Goal: Communication & Community: Ask a question

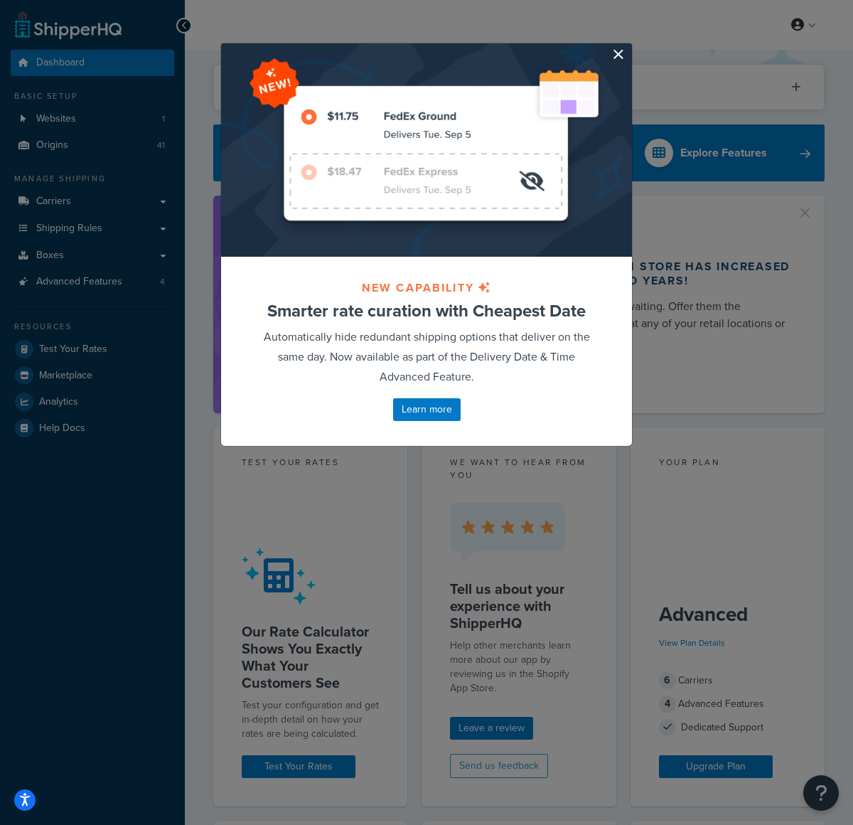
click at [629, 47] on button "button" at bounding box center [631, 45] width 4 height 4
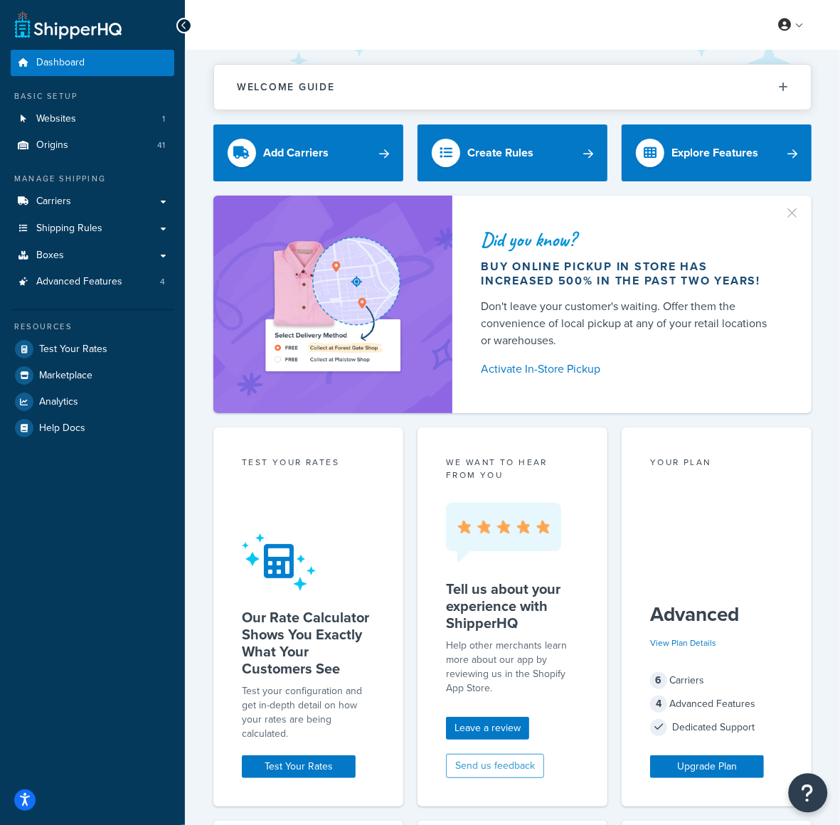
click at [802, 793] on icon "Open Resource Center" at bounding box center [808, 793] width 14 height 20
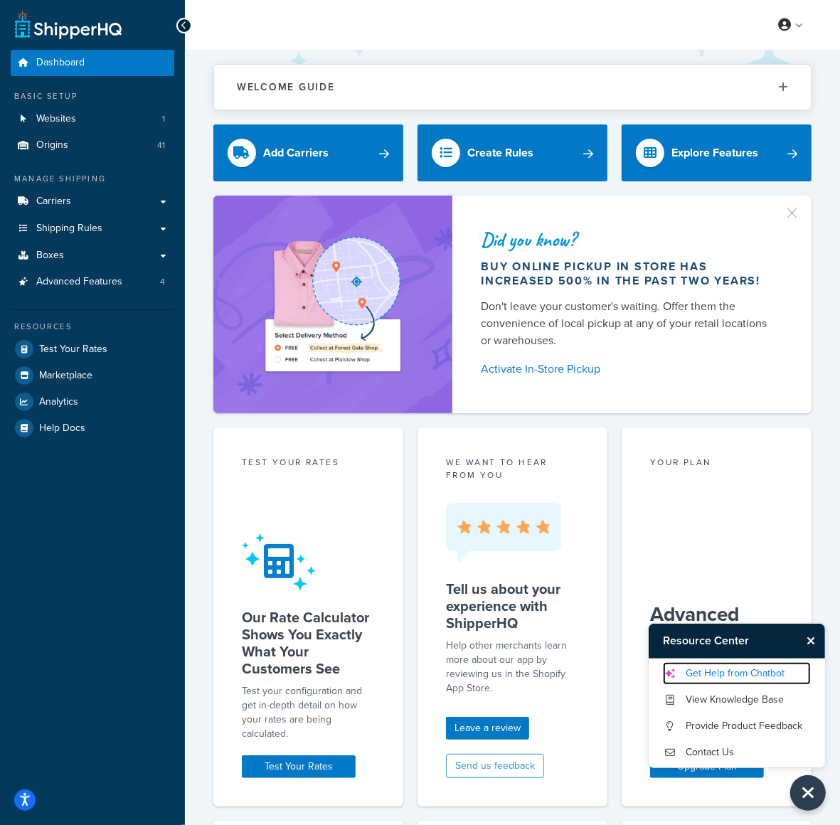
click at [752, 680] on link "Get Help from Chatbot" at bounding box center [737, 673] width 148 height 23
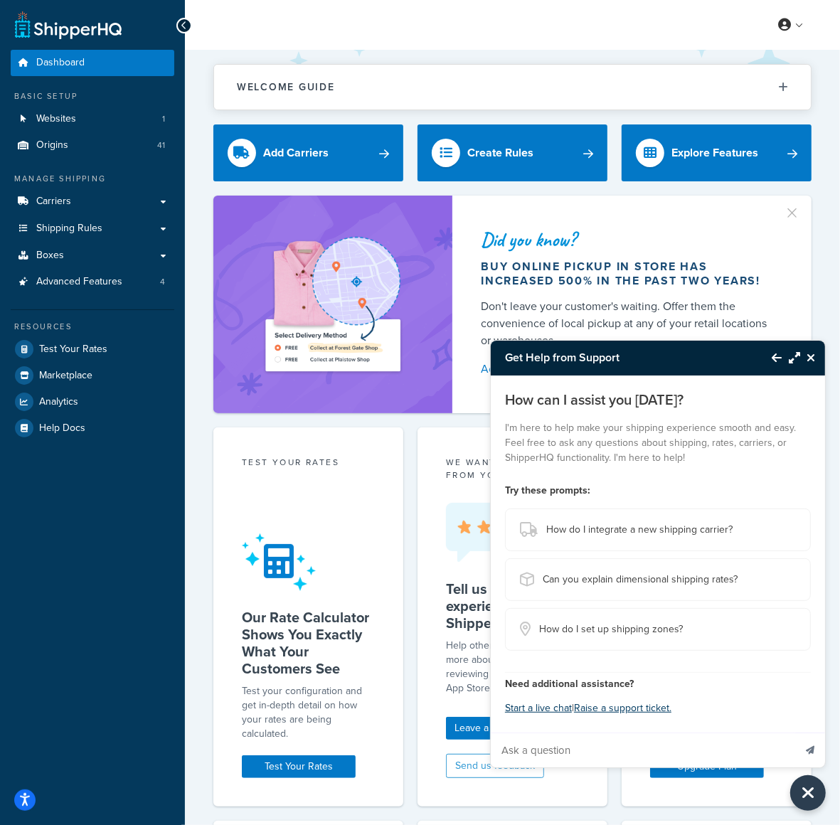
click at [670, 748] on input "Ask a question" at bounding box center [642, 750] width 303 height 34
paste input "We would like to exclude the estimated delivery date from showing on orders shi…"
type input "We would like to exclude the estimated delivery date from showing on orders shi…"
click at [804, 751] on button "Send message" at bounding box center [810, 749] width 30 height 35
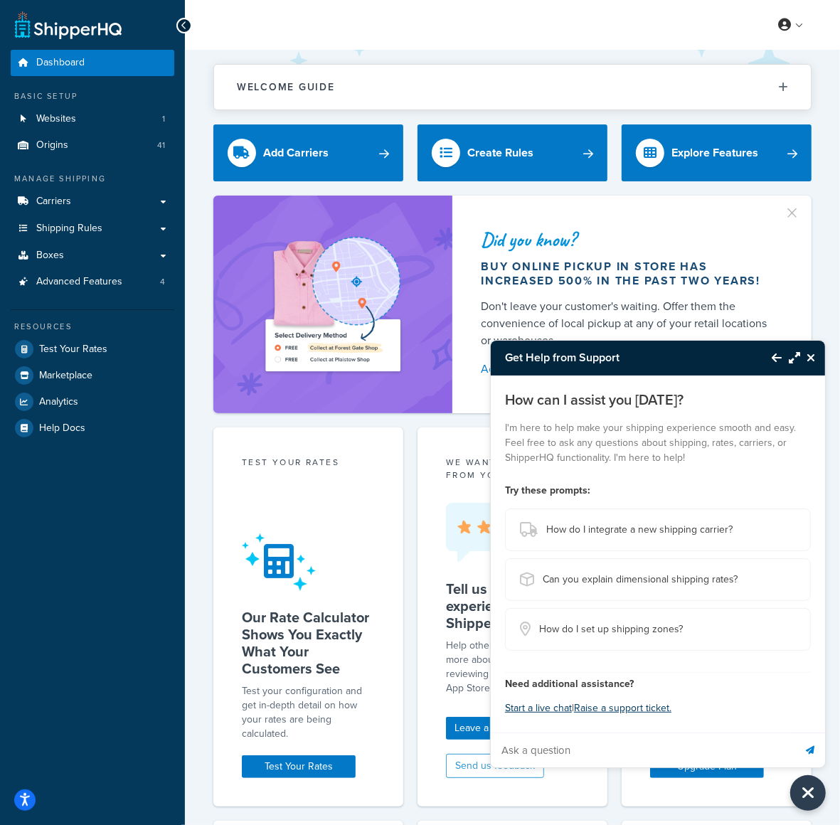
scroll to position [0, 0]
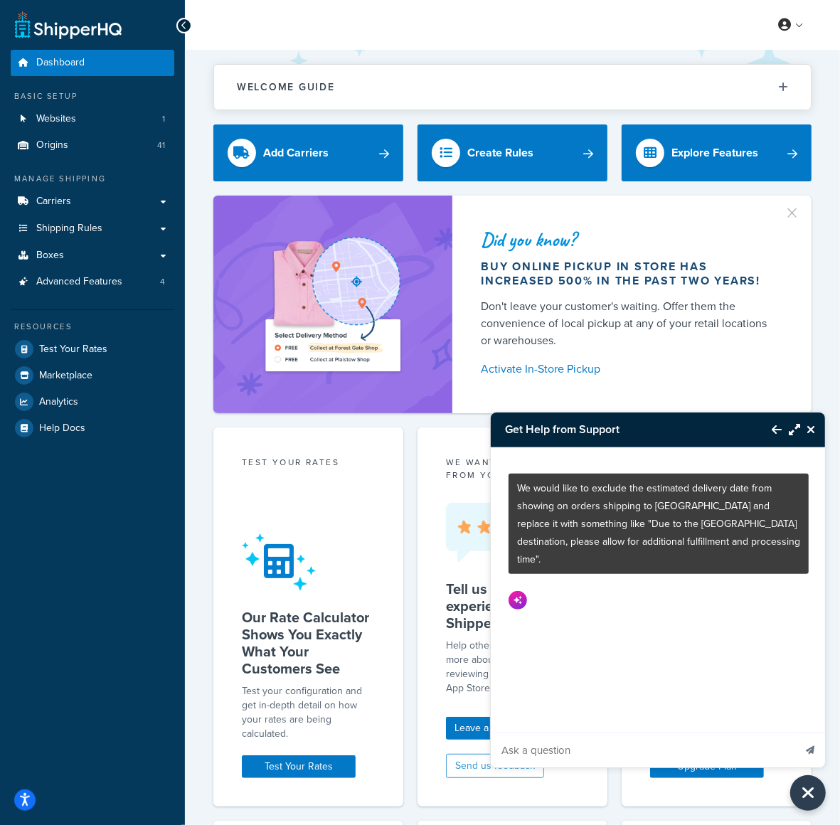
click at [789, 436] on button "Maximize Resource Center" at bounding box center [790, 429] width 18 height 33
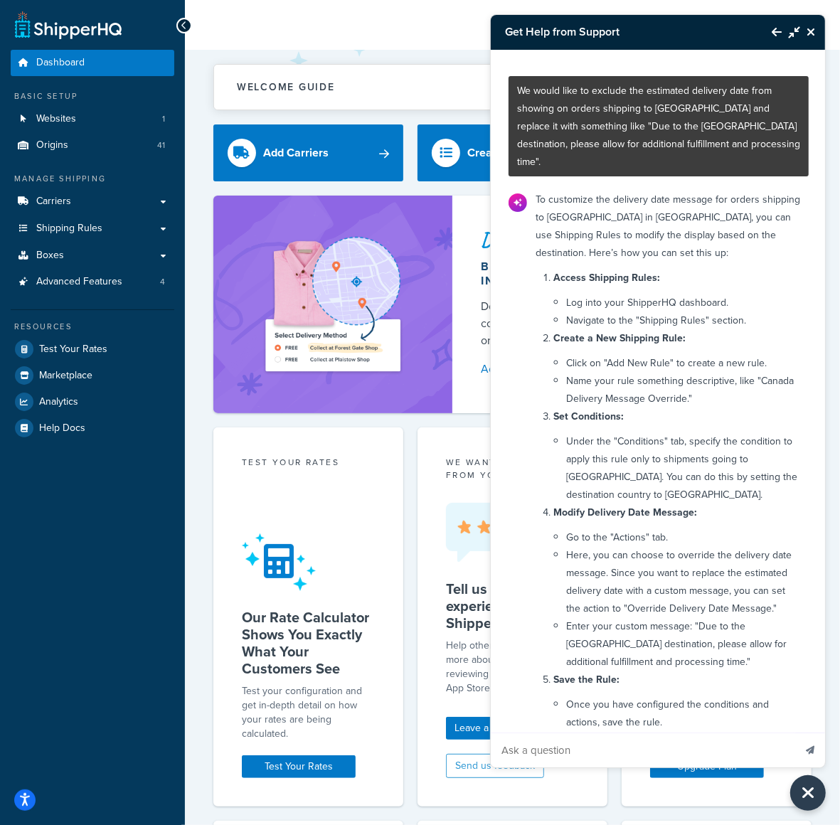
click at [776, 34] on icon "Back to Resource Center" at bounding box center [776, 31] width 10 height 11
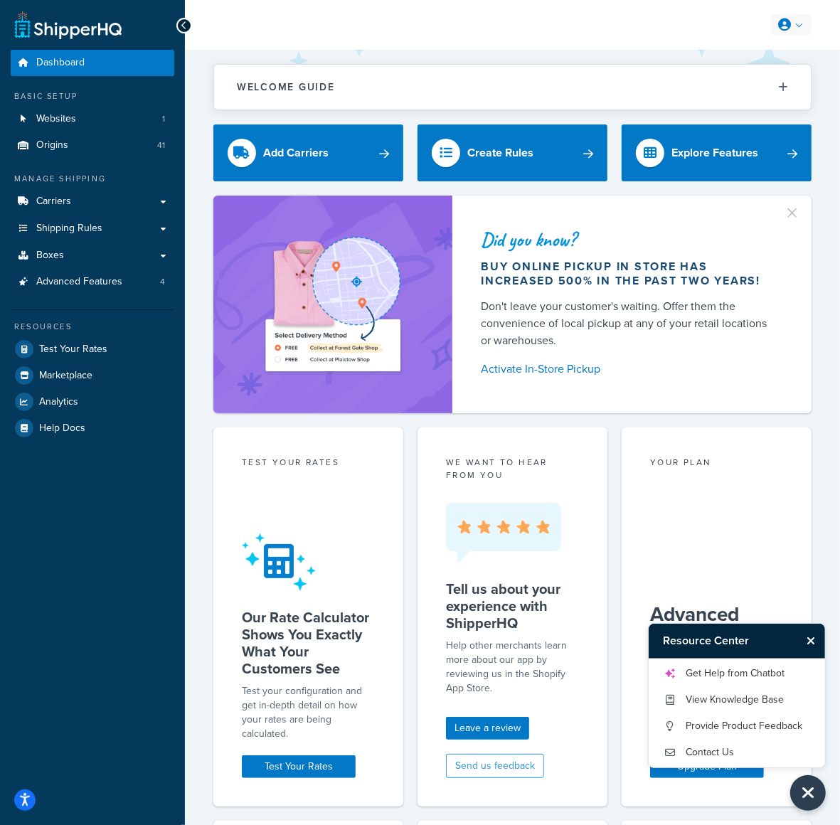
click at [801, 26] on link at bounding box center [791, 24] width 41 height 21
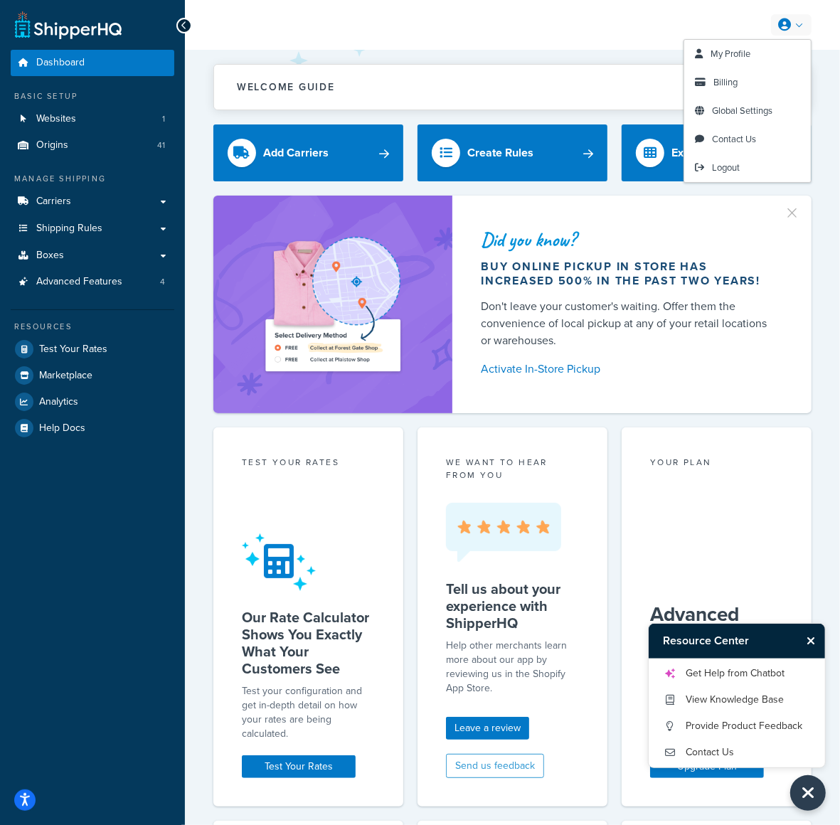
click at [798, 26] on link at bounding box center [791, 24] width 41 height 21
click at [769, 171] on link "Logout" at bounding box center [747, 168] width 127 height 28
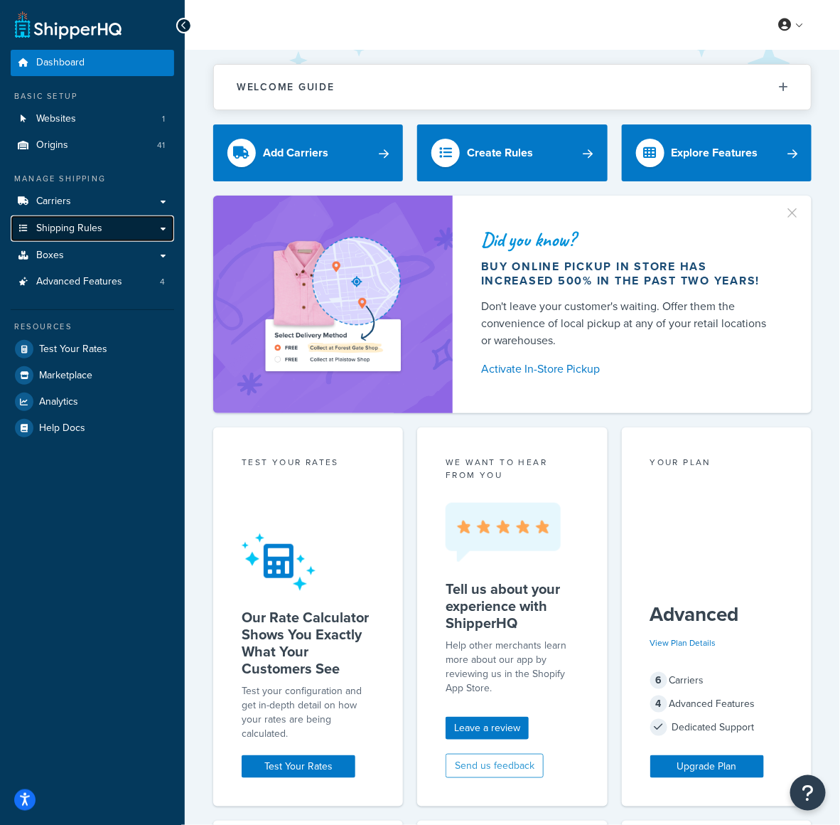
click at [115, 222] on link "Shipping Rules" at bounding box center [93, 228] width 164 height 26
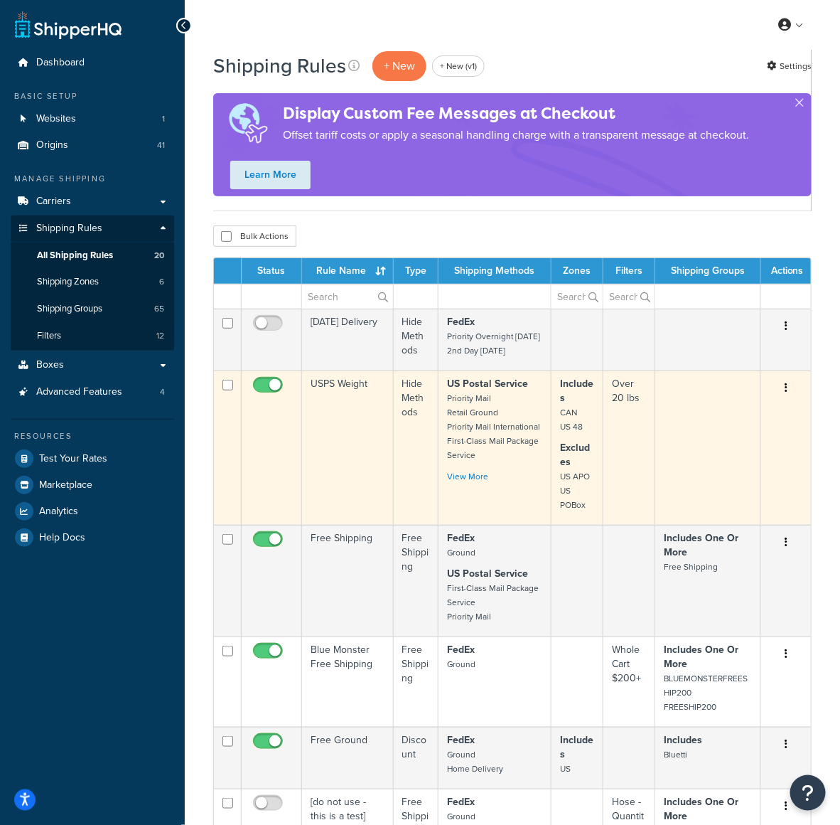
click at [372, 454] on td "USPS Weight" at bounding box center [348, 447] width 92 height 154
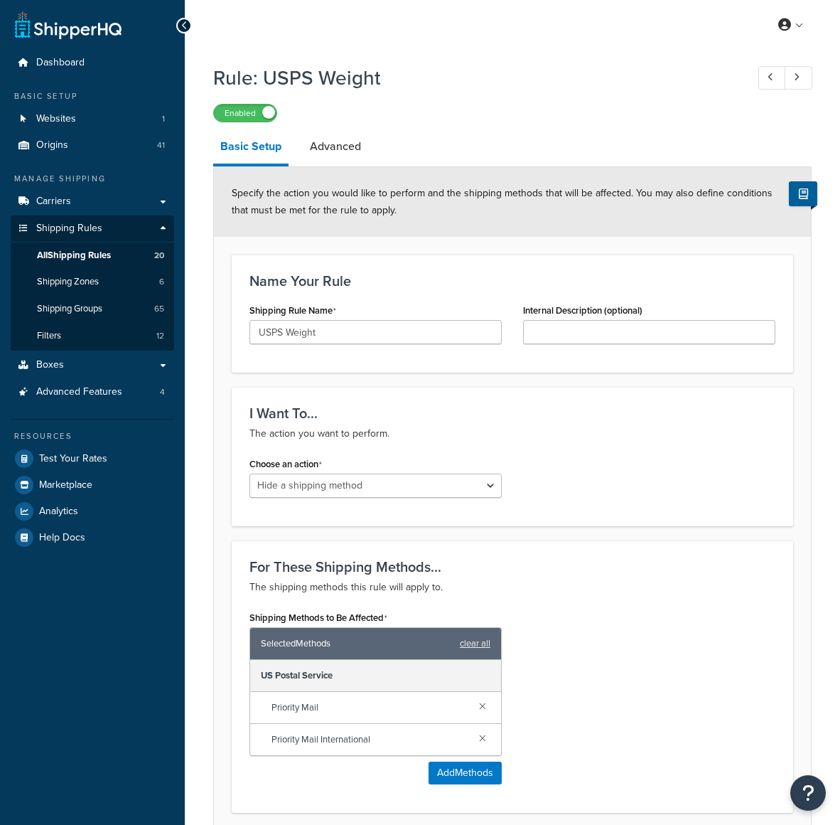
select select "HIDE"
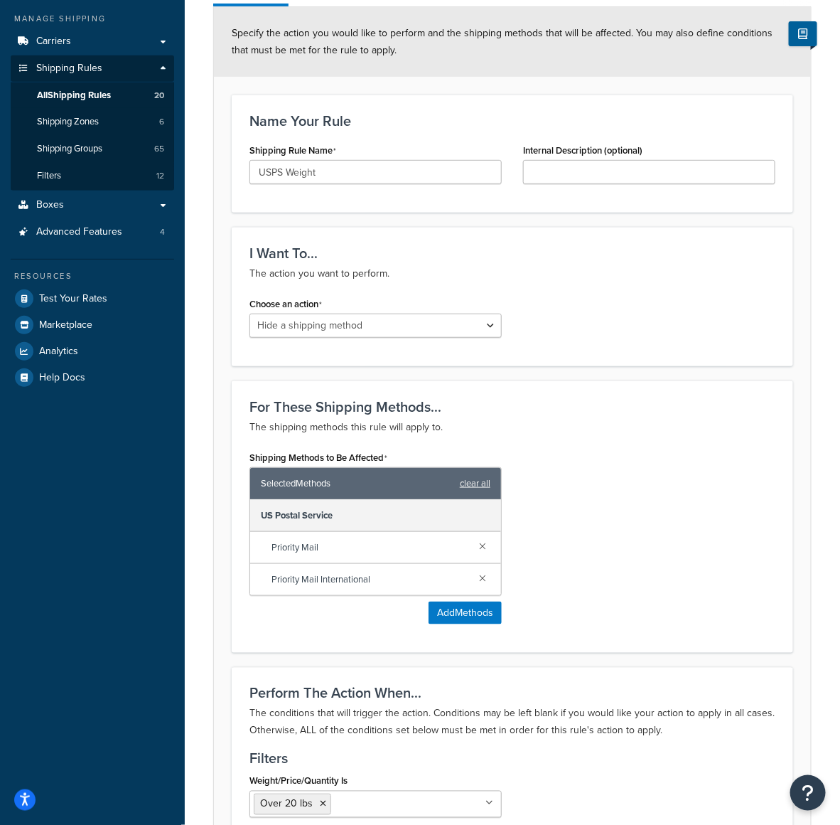
scroll to position [153, 0]
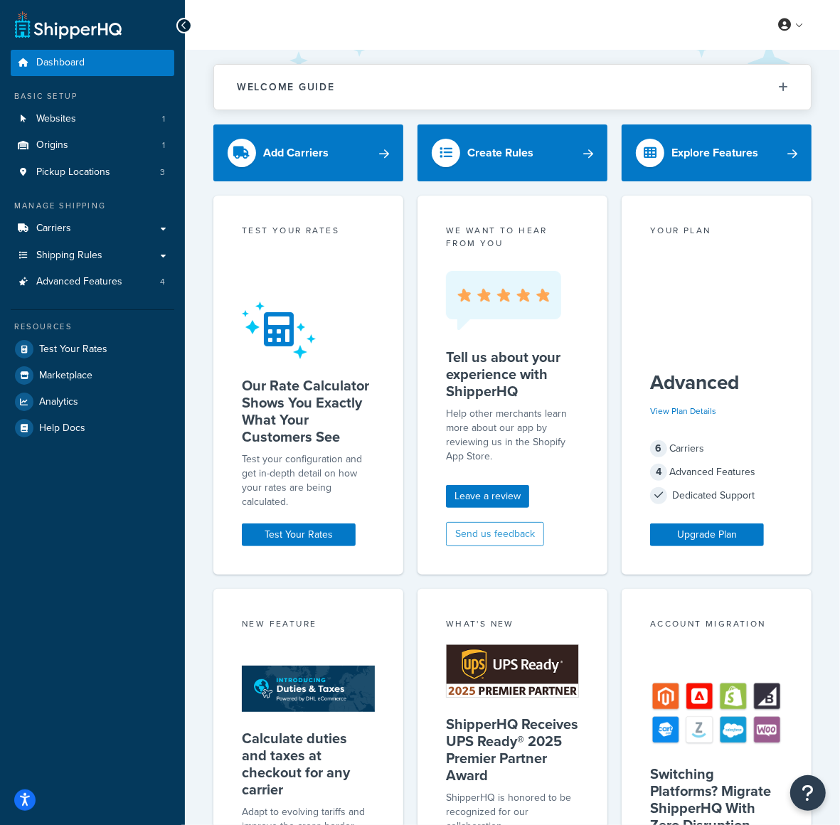
click at [807, 811] on div "Account Migration Switching Platforms? Migrate ShipperHQ With Zero Disruption M…" at bounding box center [716, 769] width 190 height 360
click at [807, 801] on icon "Open Resource Center" at bounding box center [808, 793] width 14 height 20
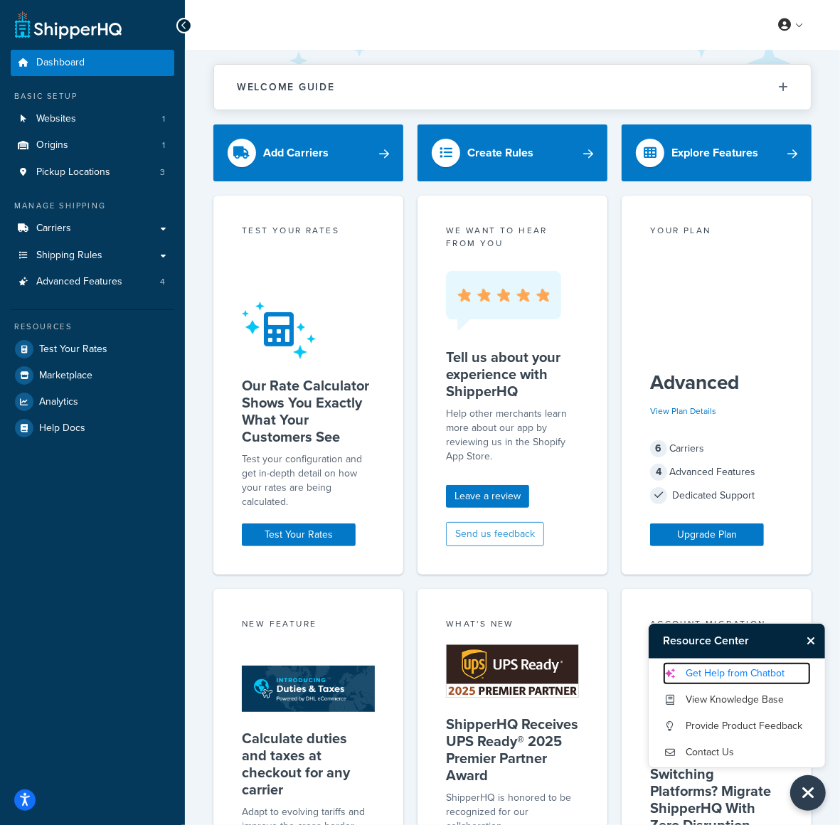
click at [749, 673] on link "Get Help from Chatbot" at bounding box center [737, 673] width 148 height 23
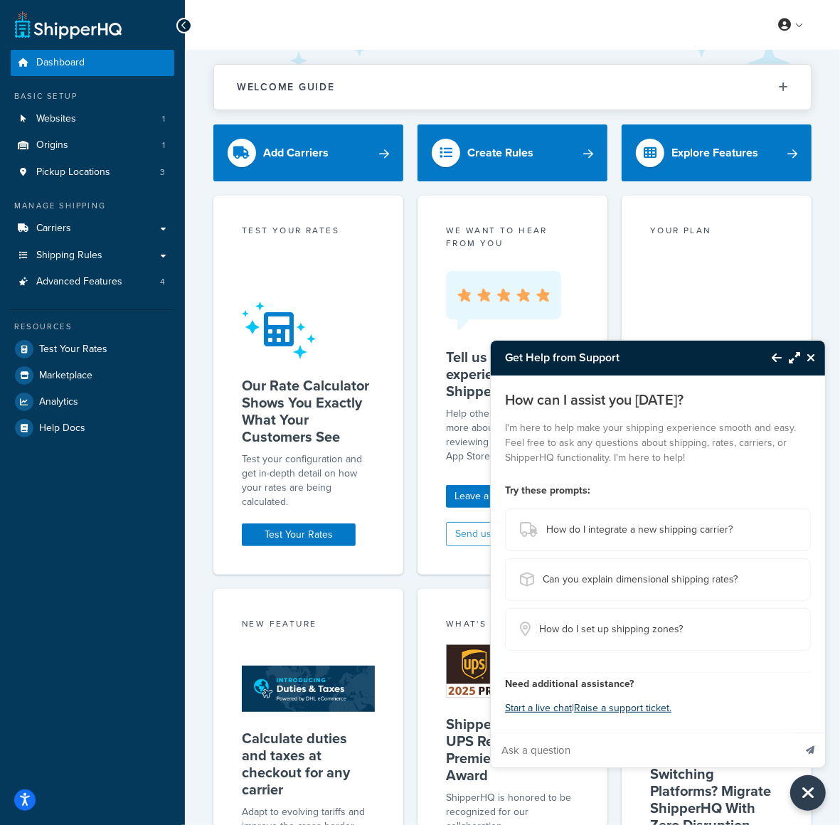
click at [648, 754] on input "Ask a question" at bounding box center [642, 750] width 303 height 34
paste input "Is there a way to reorder the Shipping Options in the Shopify checkout so they …"
type input "Is there a way to reorder the Shipping Options in the Shopify checkout so they …"
click at [813, 749] on icon "Send message" at bounding box center [810, 750] width 9 height 9
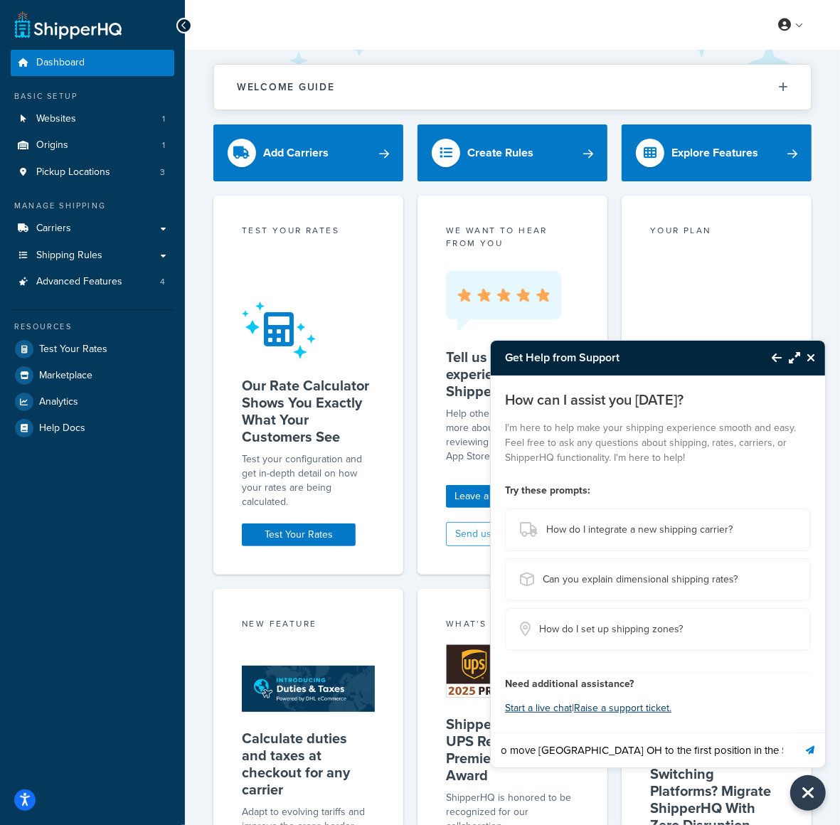
scroll to position [0, 0]
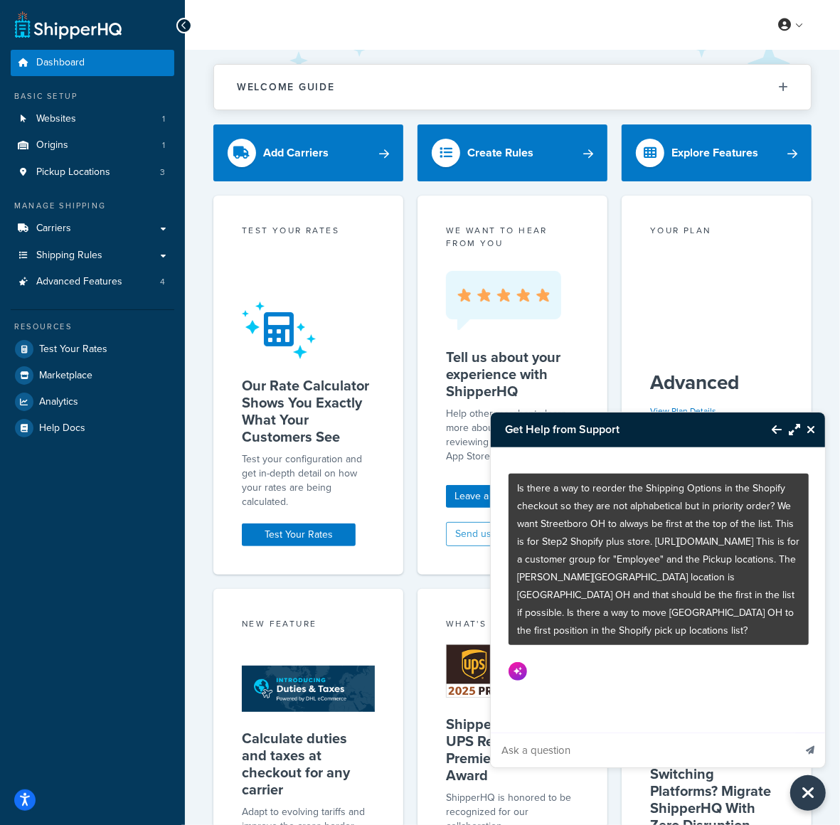
click at [789, 432] on icon "Maximize Resource Center" at bounding box center [794, 429] width 11 height 11
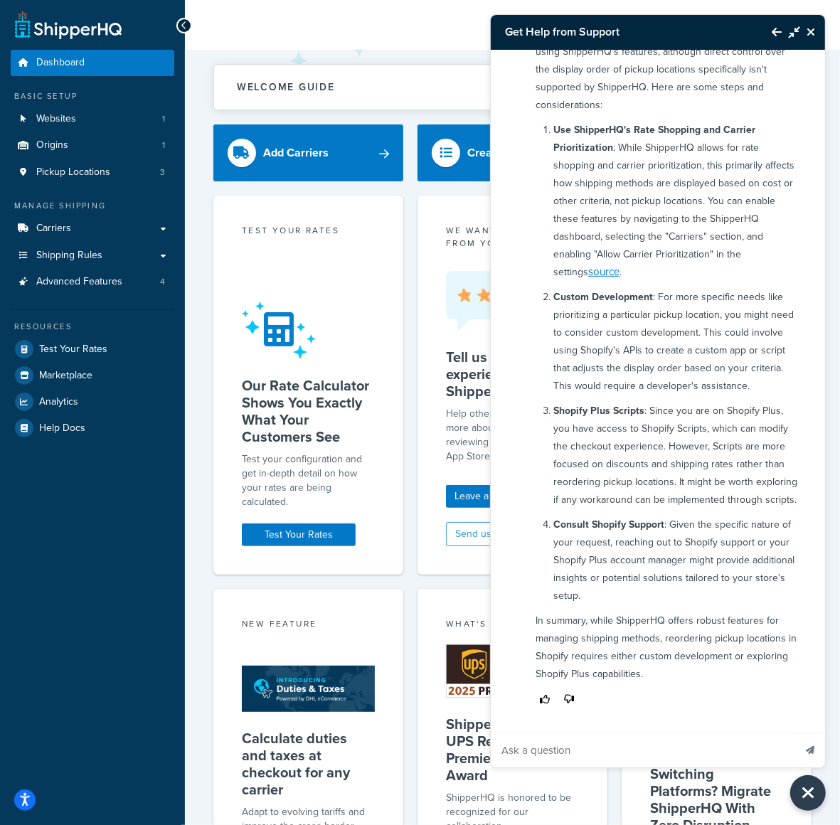
scroll to position [368, 0]
click at [781, 29] on button "Minimize Resource Center" at bounding box center [790, 32] width 18 height 33
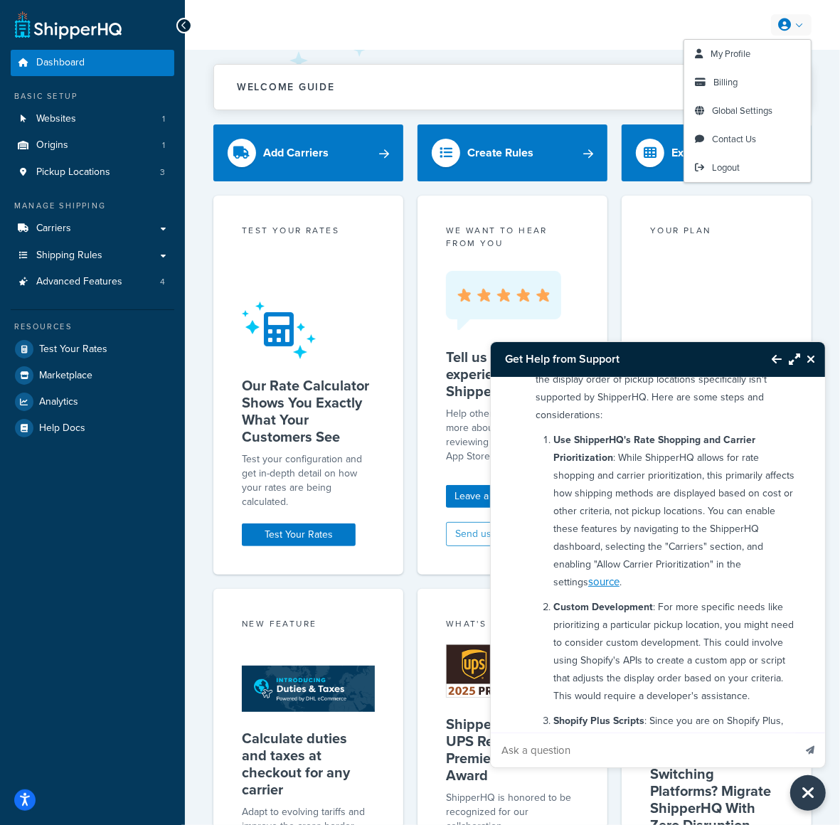
click at [789, 28] on icon at bounding box center [784, 24] width 13 height 13
click at [774, 172] on link "Logout" at bounding box center [747, 168] width 127 height 28
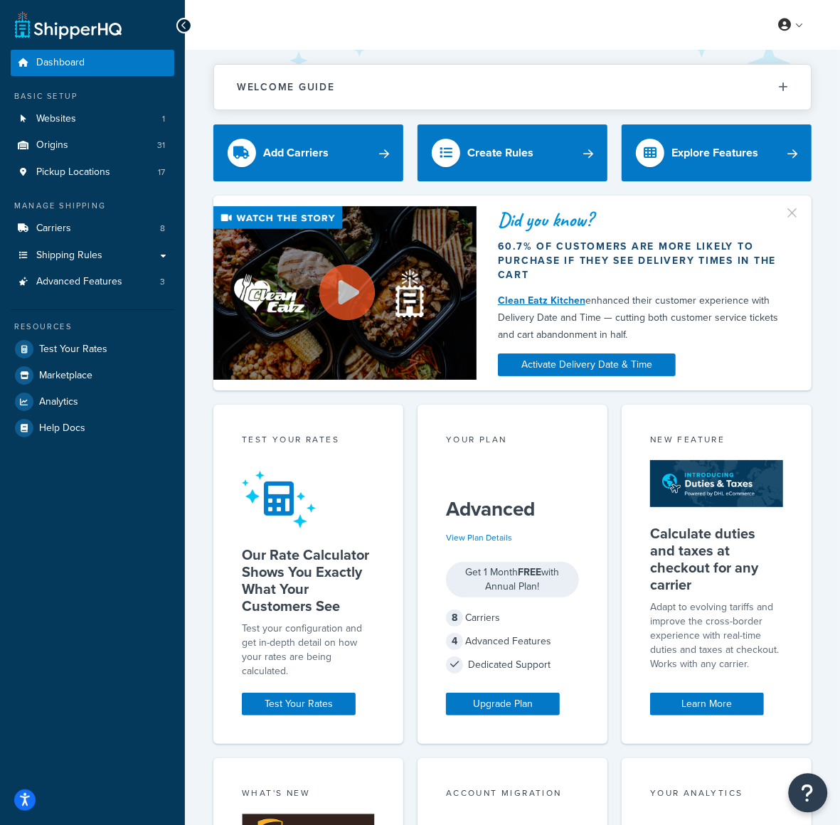
click at [818, 786] on button "Open Resource Center" at bounding box center [808, 793] width 39 height 39
click at [816, 784] on button "Open Resource Center" at bounding box center [808, 793] width 39 height 39
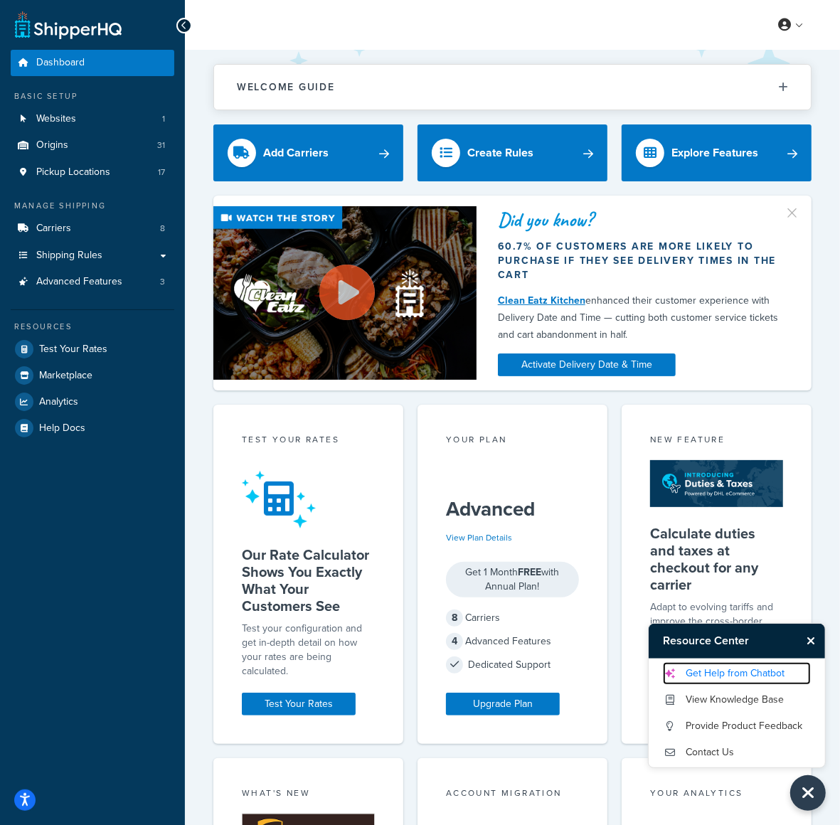
click at [779, 681] on link "Get Help from Chatbot" at bounding box center [737, 673] width 148 height 23
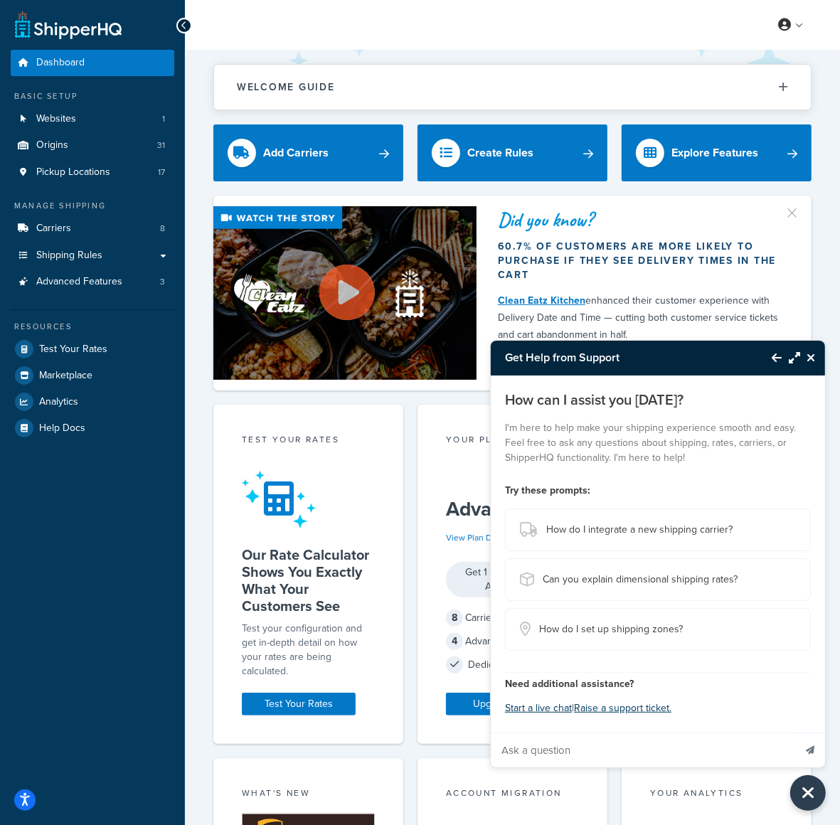
click at [650, 749] on input "Ask a question" at bounding box center [642, 750] width 303 height 34
paste input "Is there a way to have certain SKUs only purchasable by customers within a 15 m…"
type input "Is there a way to have certain SKUs only purchasable by customers within a 15 m…"
click at [808, 747] on icon "Send message" at bounding box center [810, 750] width 9 height 9
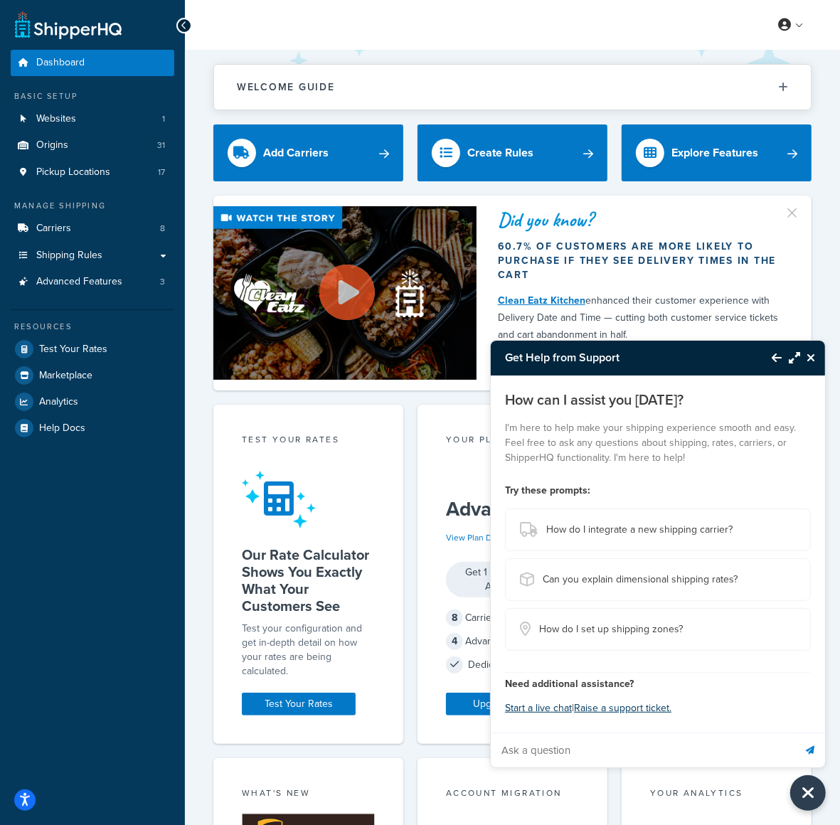
scroll to position [0, 0]
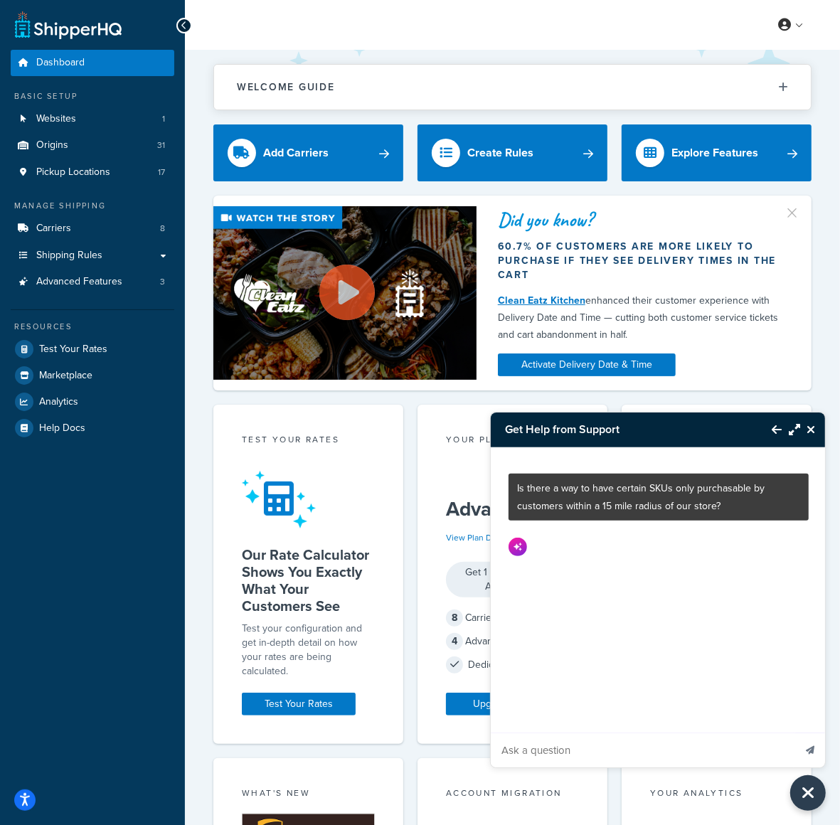
click at [791, 427] on icon "Maximize Resource Center" at bounding box center [794, 429] width 11 height 11
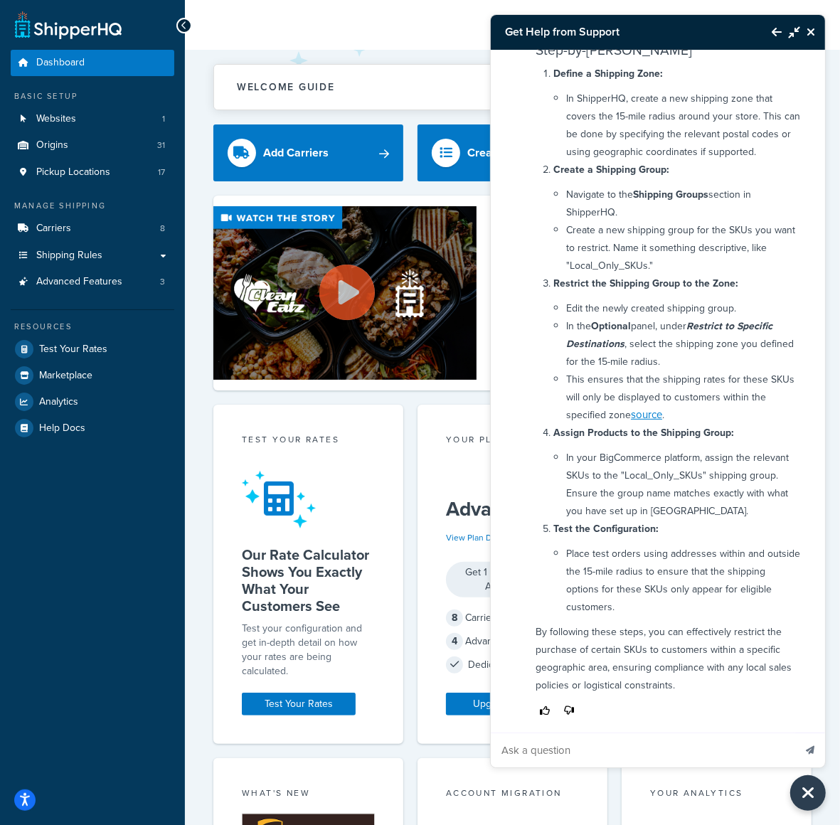
scroll to position [183, 0]
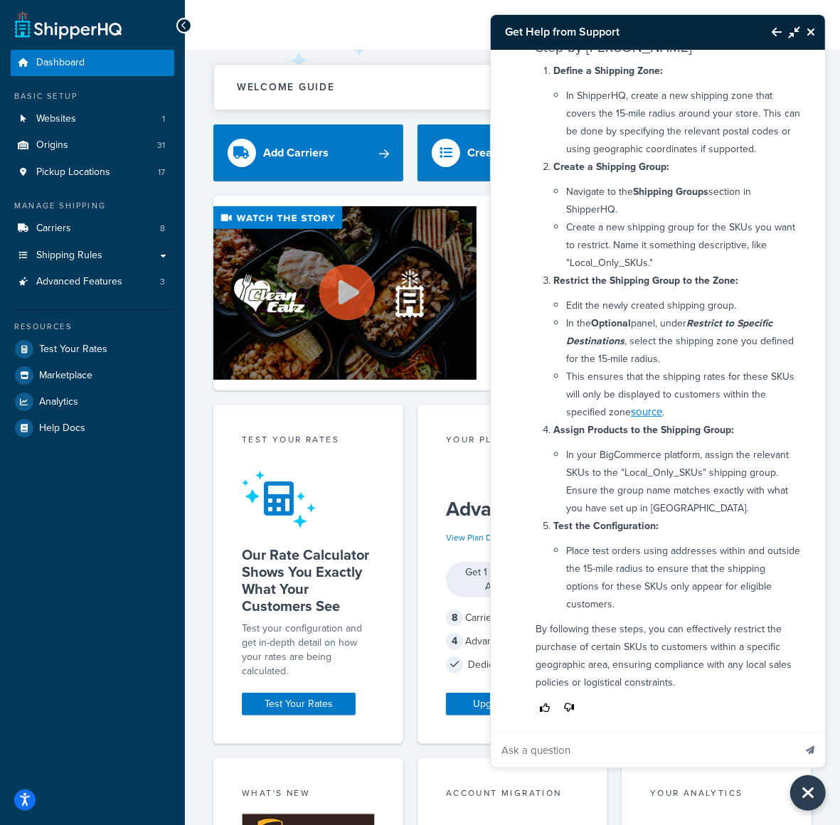
click at [813, 29] on icon "Close Resource Center" at bounding box center [810, 31] width 9 height 11
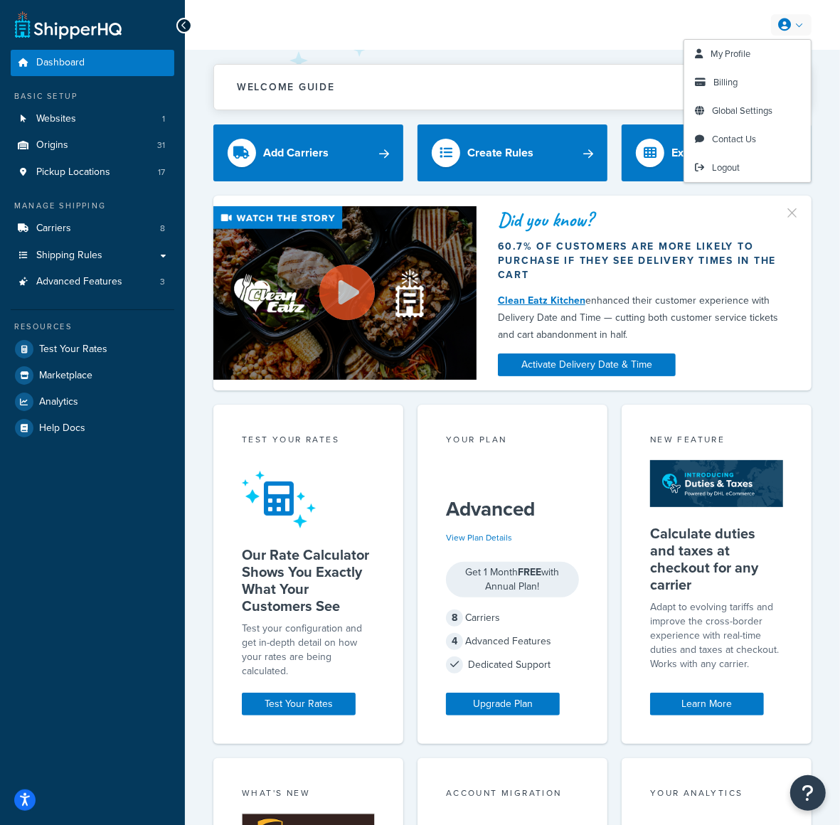
click at [800, 23] on link at bounding box center [791, 24] width 41 height 21
click at [778, 172] on link "Logout" at bounding box center [747, 168] width 127 height 28
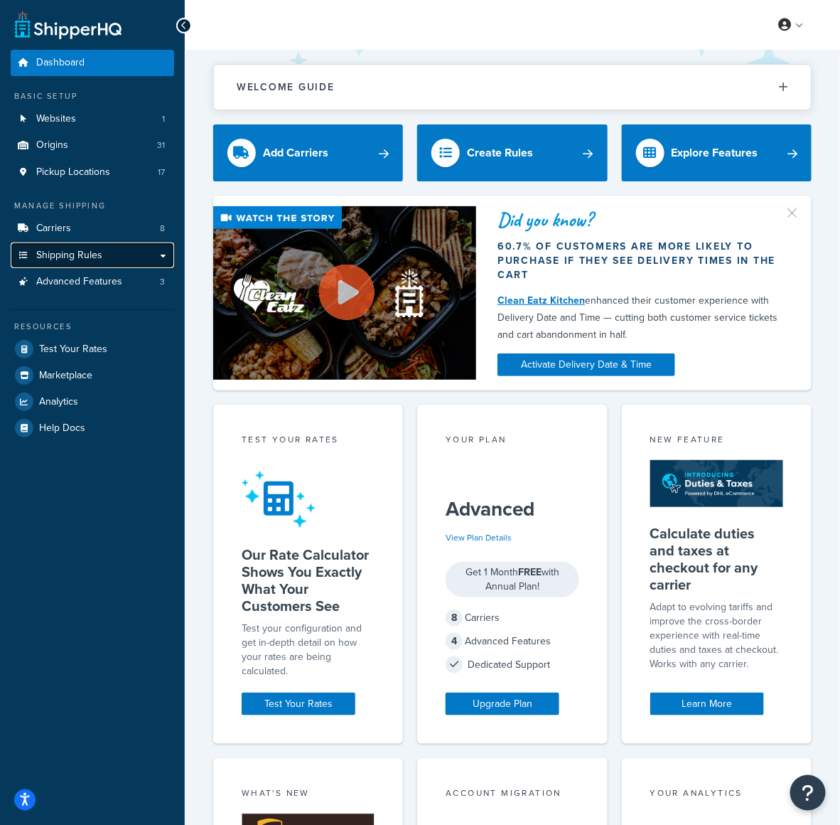
click at [109, 257] on link "Shipping Rules" at bounding box center [93, 255] width 164 height 26
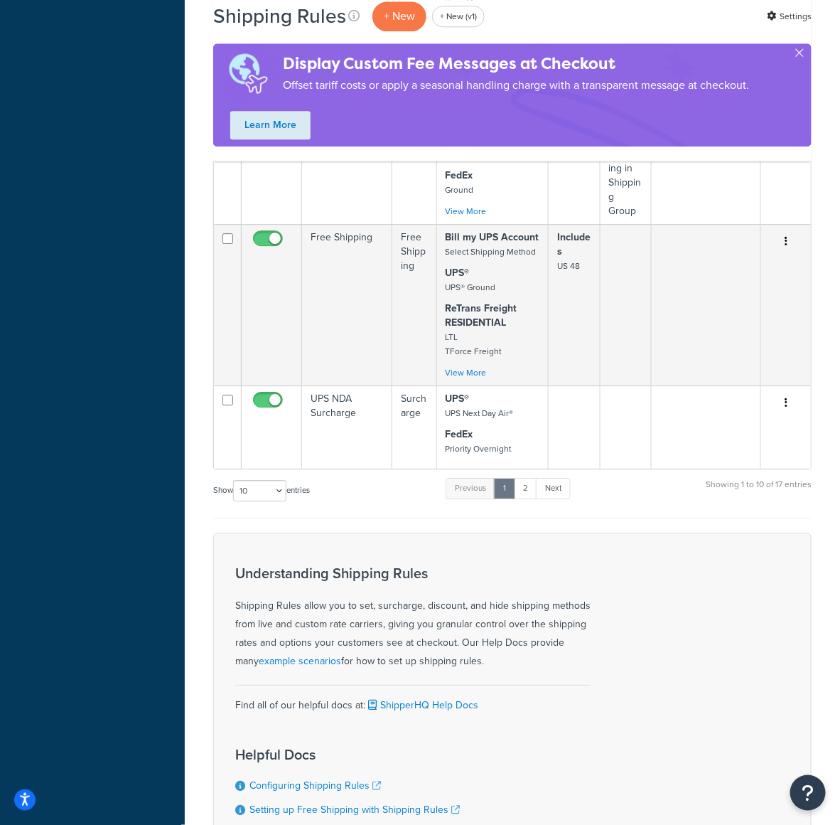
scroll to position [1189, 0]
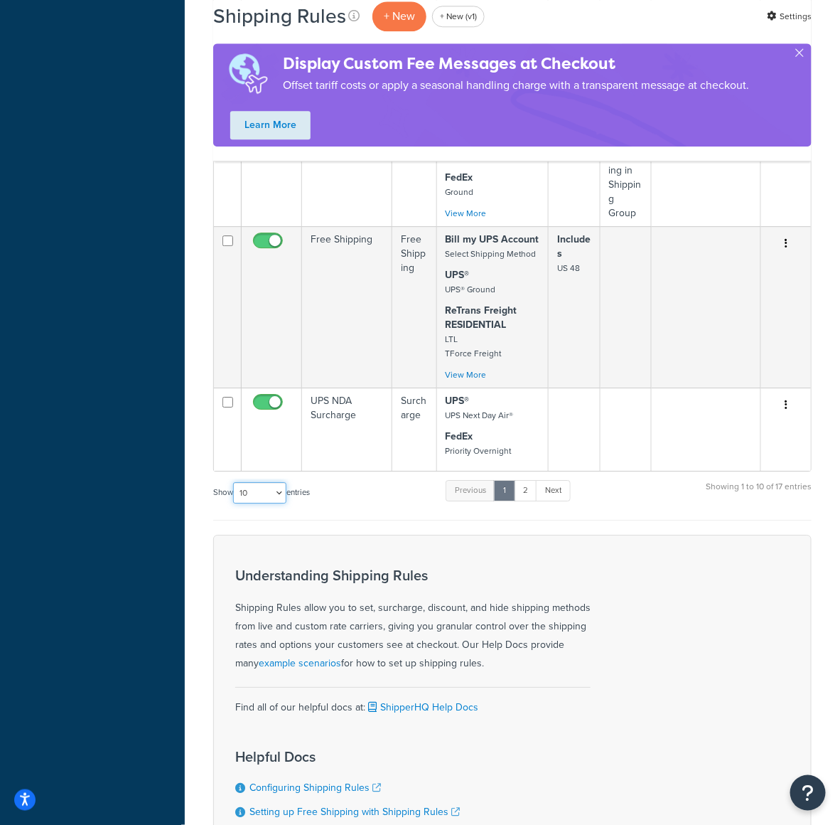
click at [276, 482] on select "10 15 25 50 100 1000" at bounding box center [259, 492] width 53 height 21
select select "50"
click at [235, 482] on select "10 15 25 50 100 1000" at bounding box center [259, 492] width 53 height 21
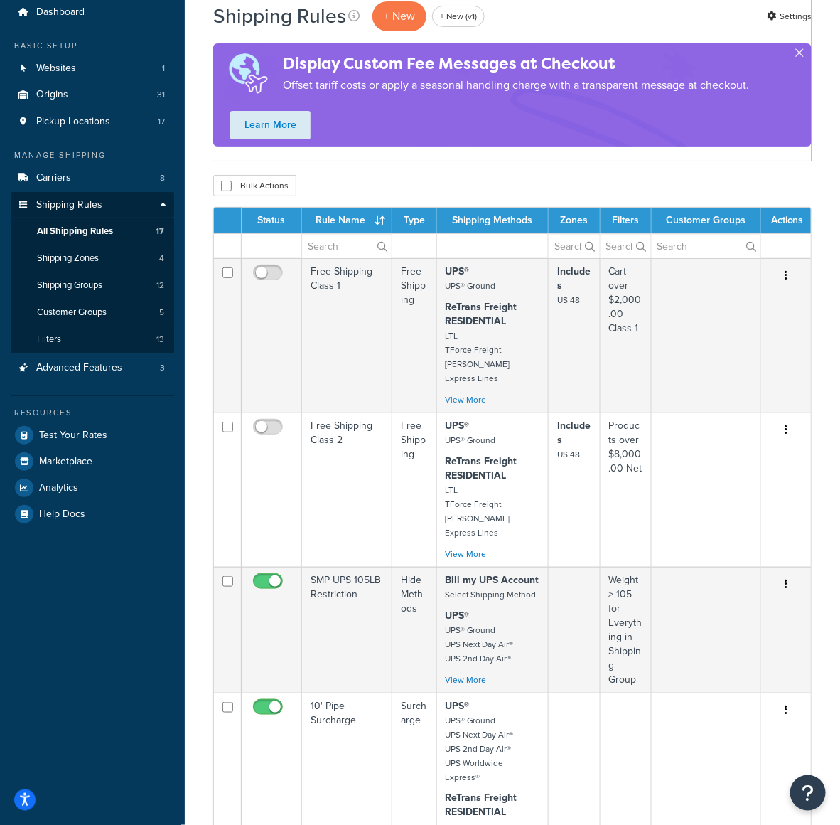
scroll to position [45, 0]
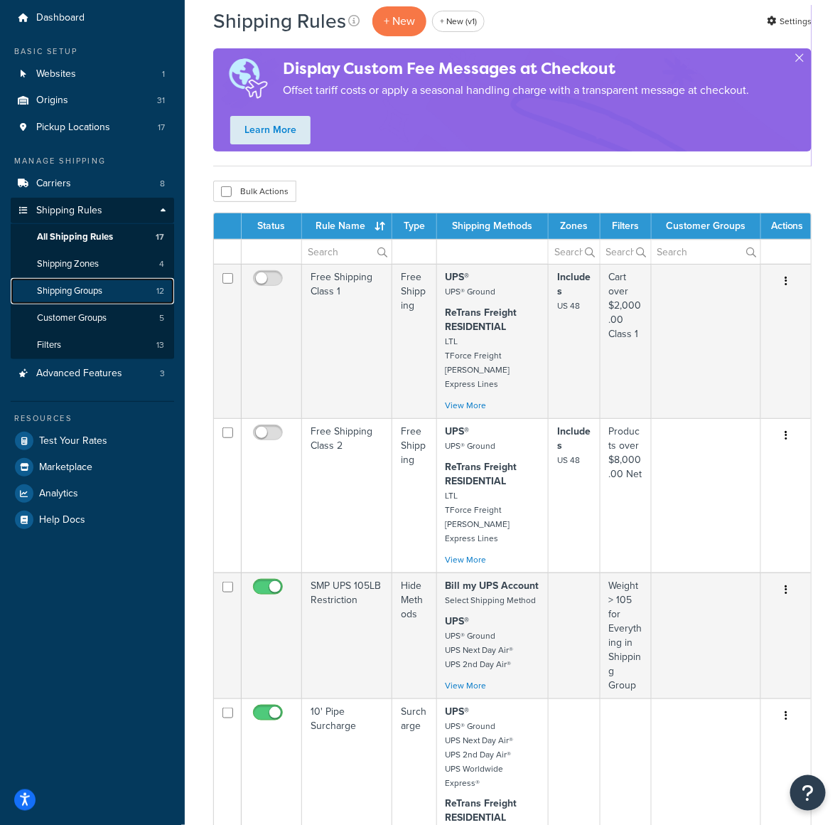
click at [139, 292] on link "Shipping Groups 12" at bounding box center [93, 291] width 164 height 26
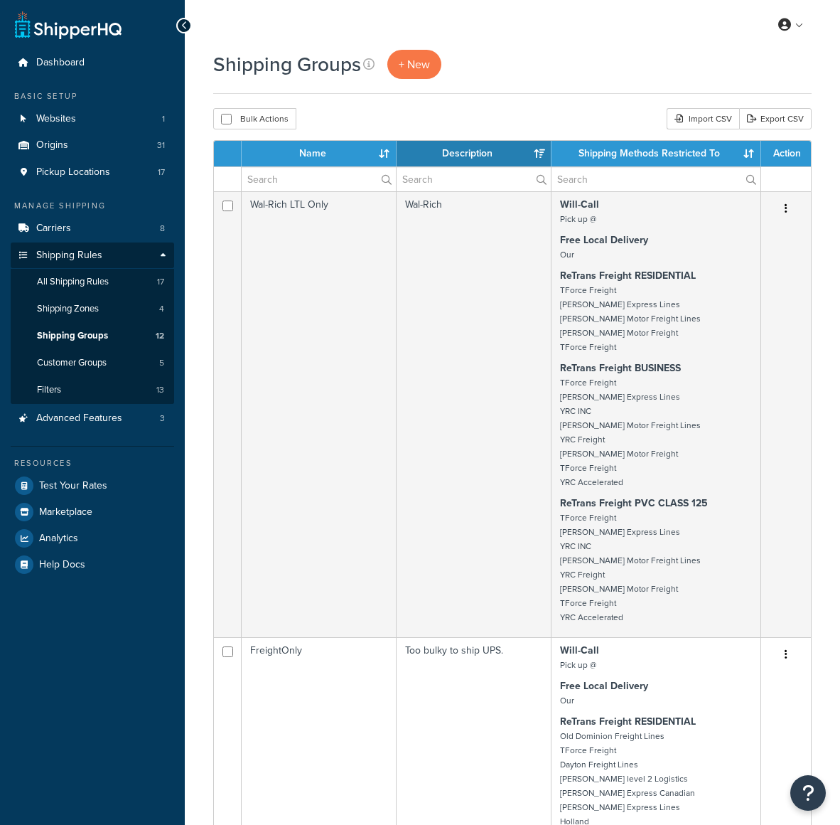
select select "15"
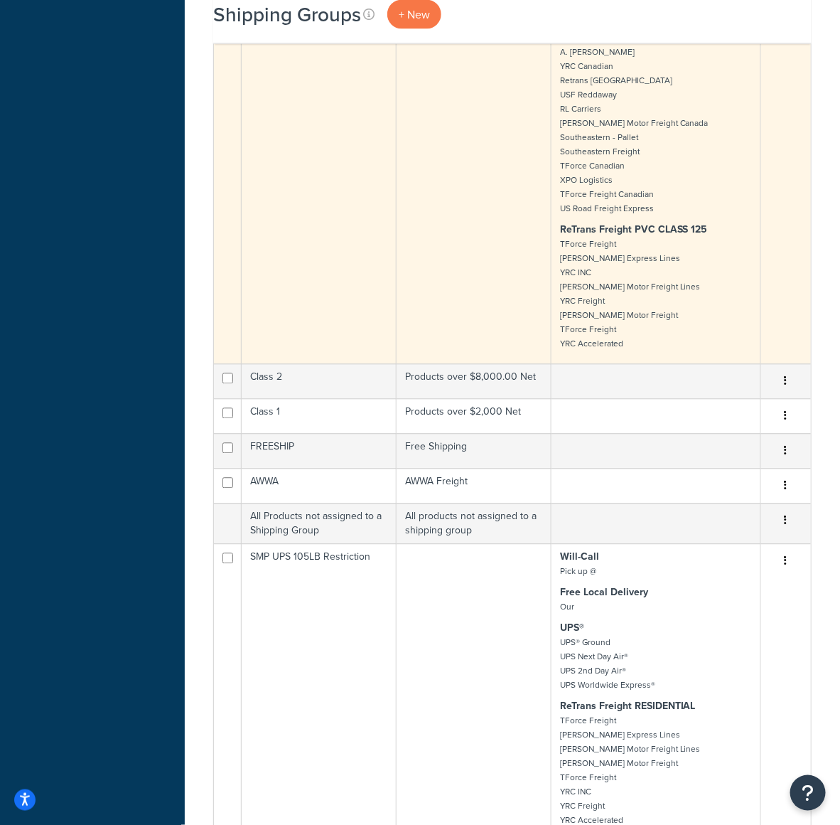
scroll to position [2490, 0]
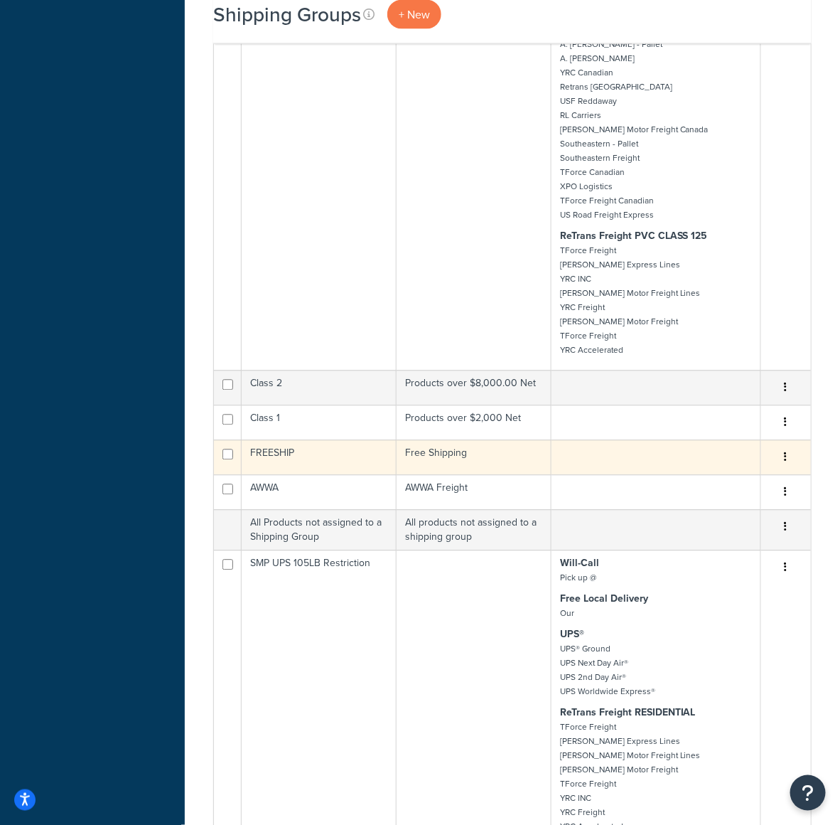
click at [351, 467] on td "FREESHIP" at bounding box center [319, 457] width 155 height 35
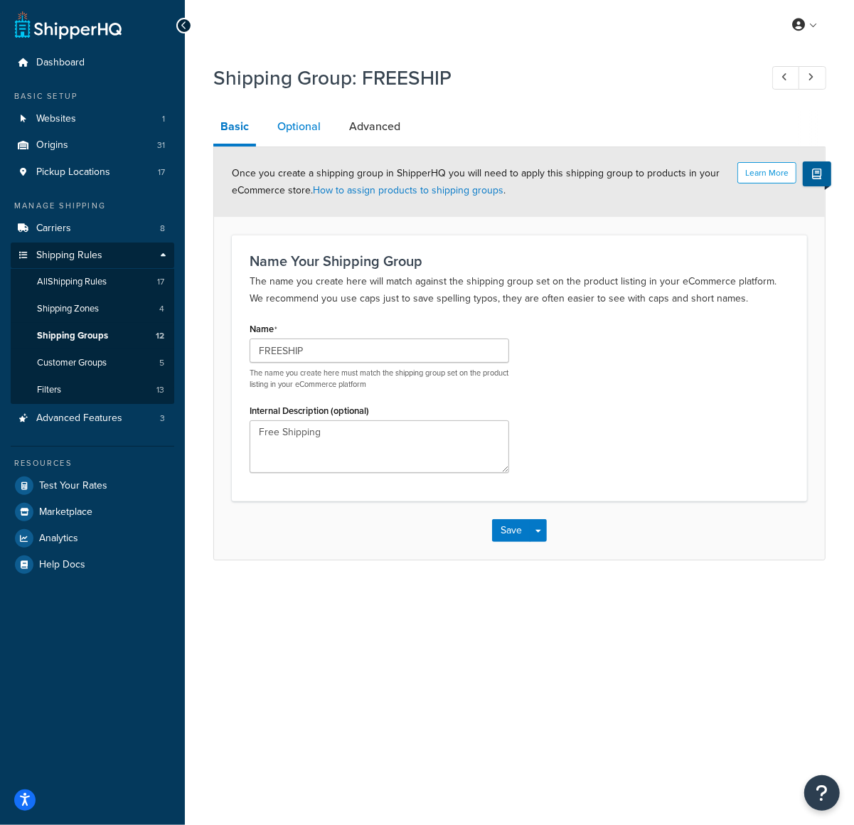
click at [312, 125] on link "Optional" at bounding box center [299, 126] width 58 height 34
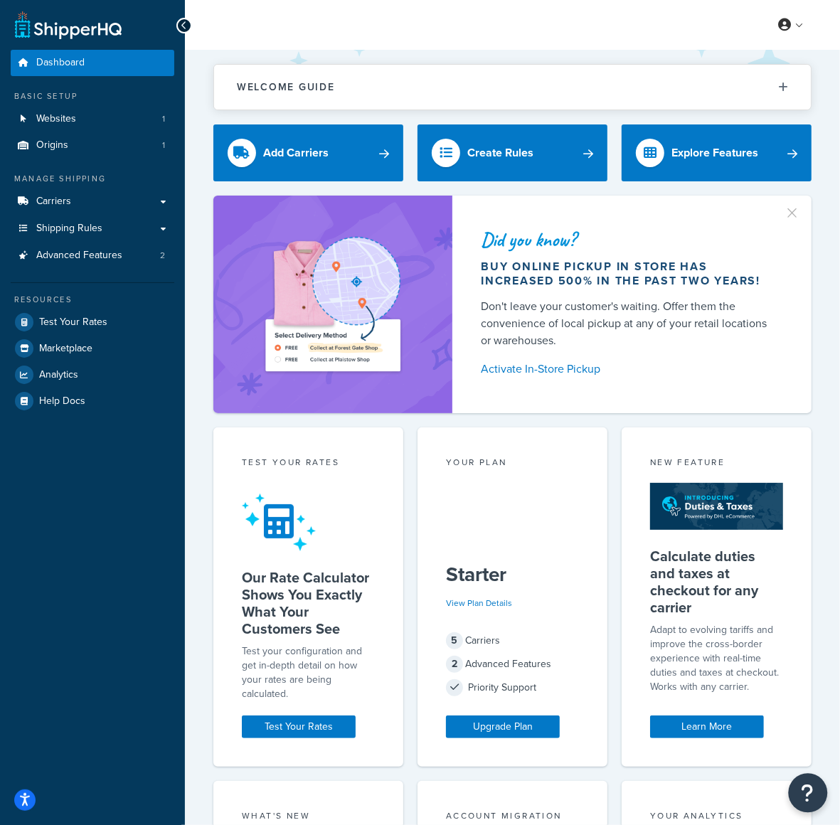
click at [811, 784] on icon "Open Resource Center" at bounding box center [808, 793] width 14 height 20
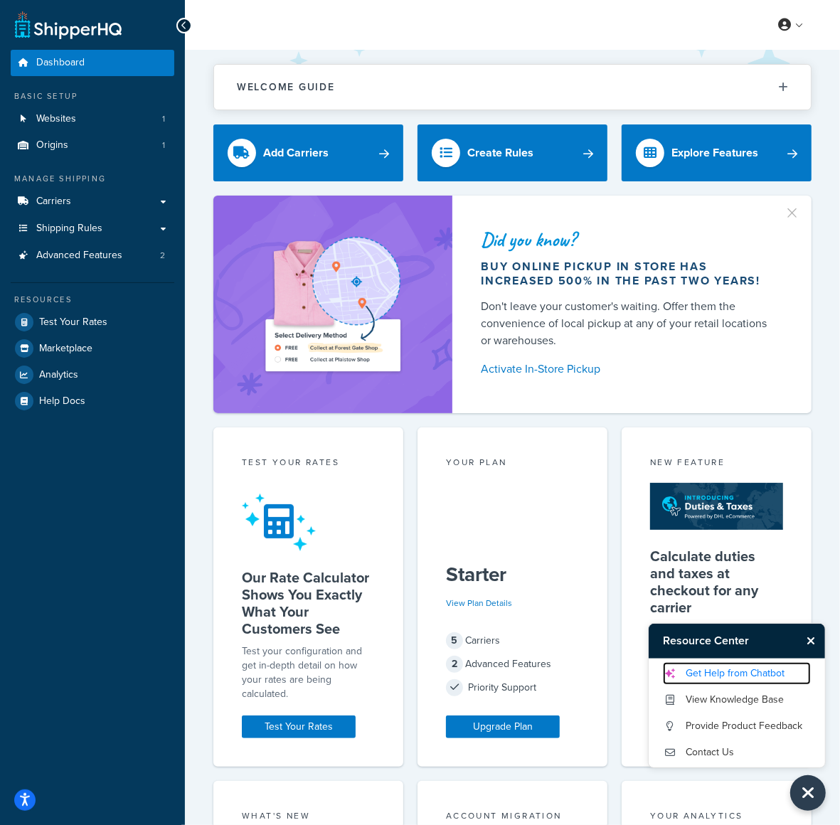
click at [777, 670] on link "Get Help from Chatbot" at bounding box center [737, 673] width 148 height 23
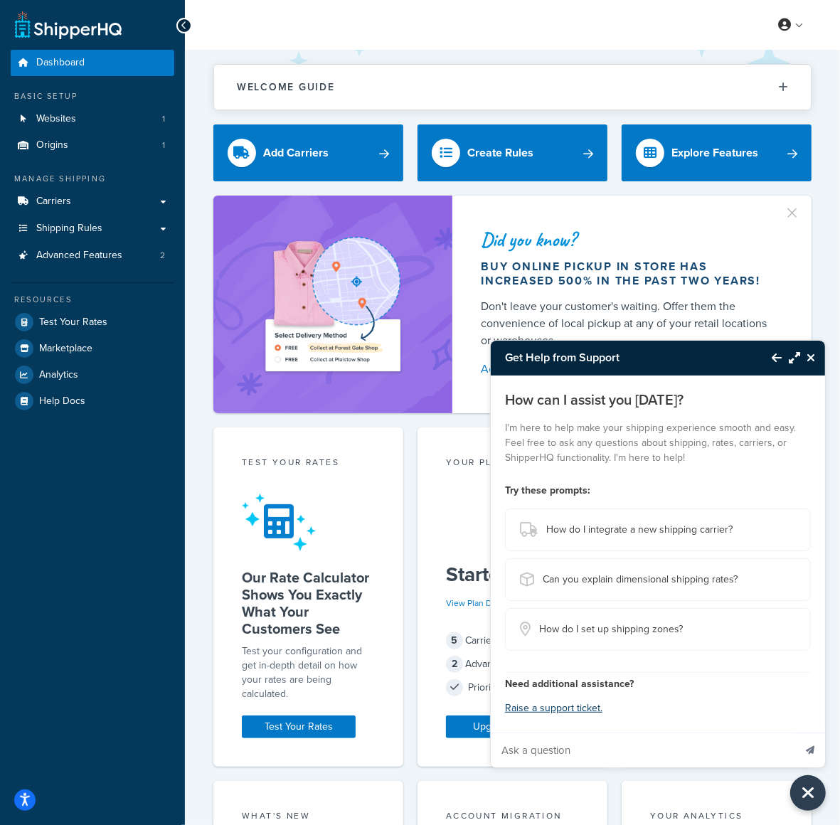
click at [626, 747] on input "Ask a question" at bounding box center [642, 750] width 303 height 34
paste input "Hey there! We decided to set up 2 tiers for our FedEx ground orders vs calculat…"
type input "Hey there! We decided to set up 2 tiers for our FedEx ground orders vs calculat…"
click at [806, 749] on icon "Send message" at bounding box center [810, 750] width 9 height 9
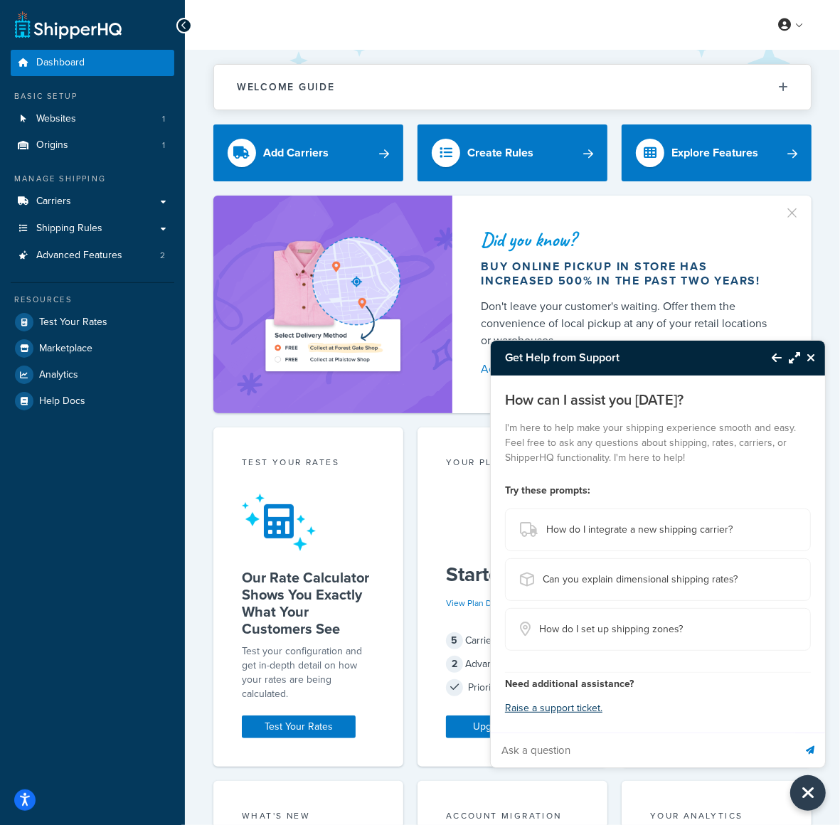
scroll to position [0, 0]
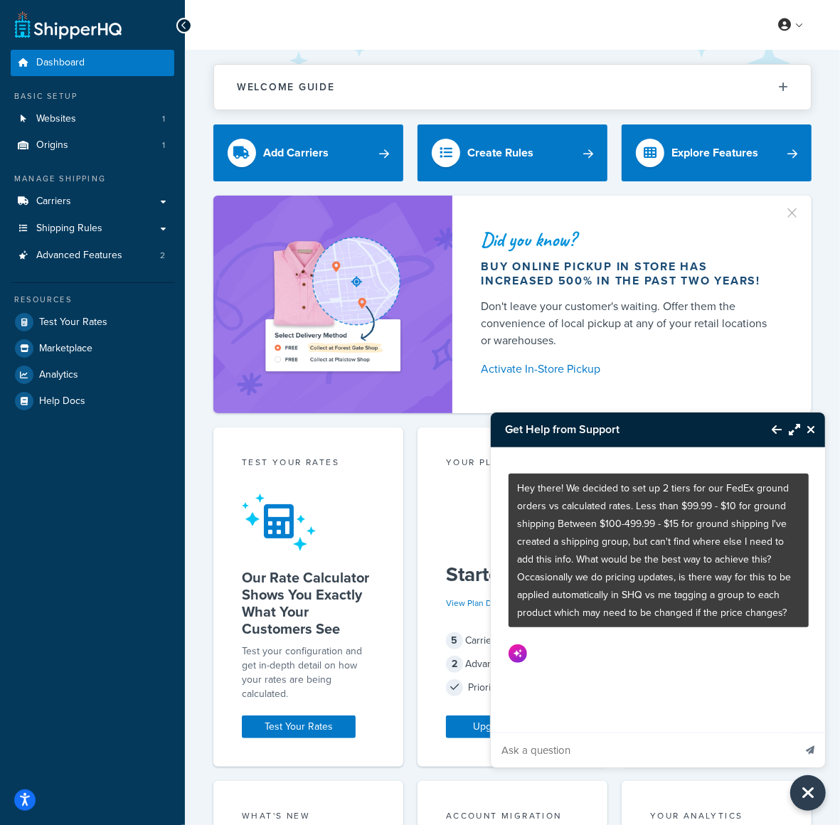
click at [793, 435] on button "Maximize Resource Center" at bounding box center [790, 429] width 18 height 33
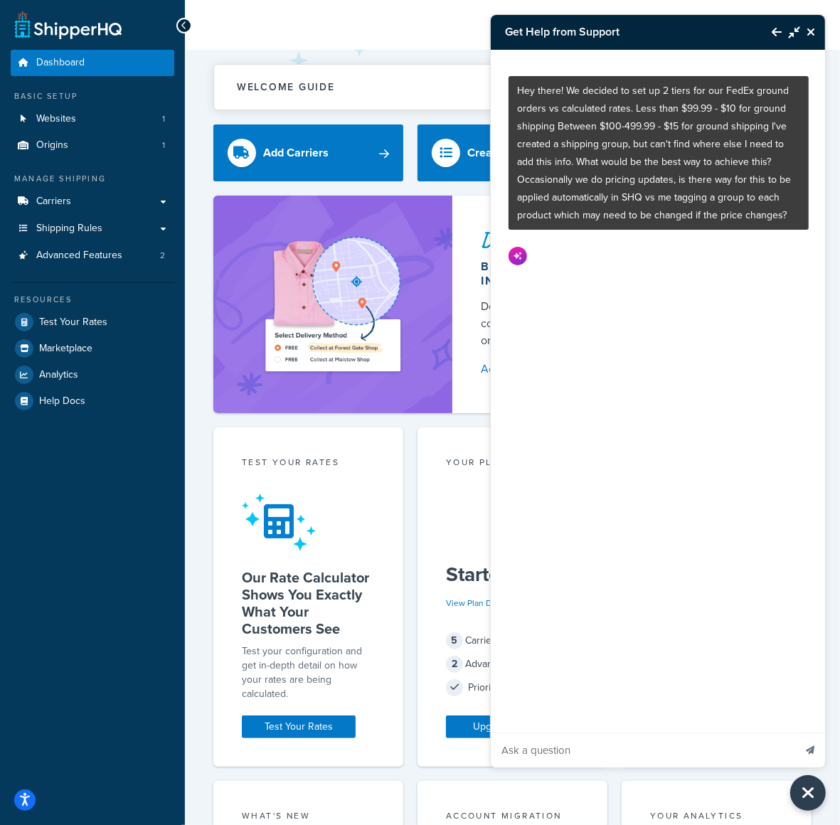
click at [793, 436] on div "Hey there! We decided to set up 2 tiers for our FedEx ground orders vs calculat…" at bounding box center [659, 391] width 336 height 683
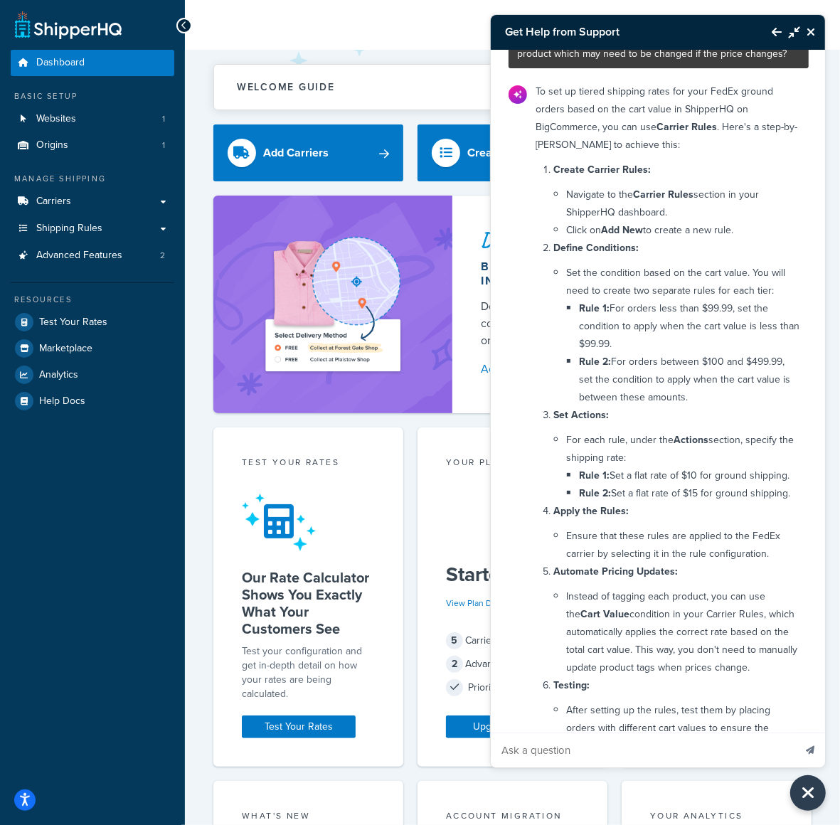
scroll to position [148, 0]
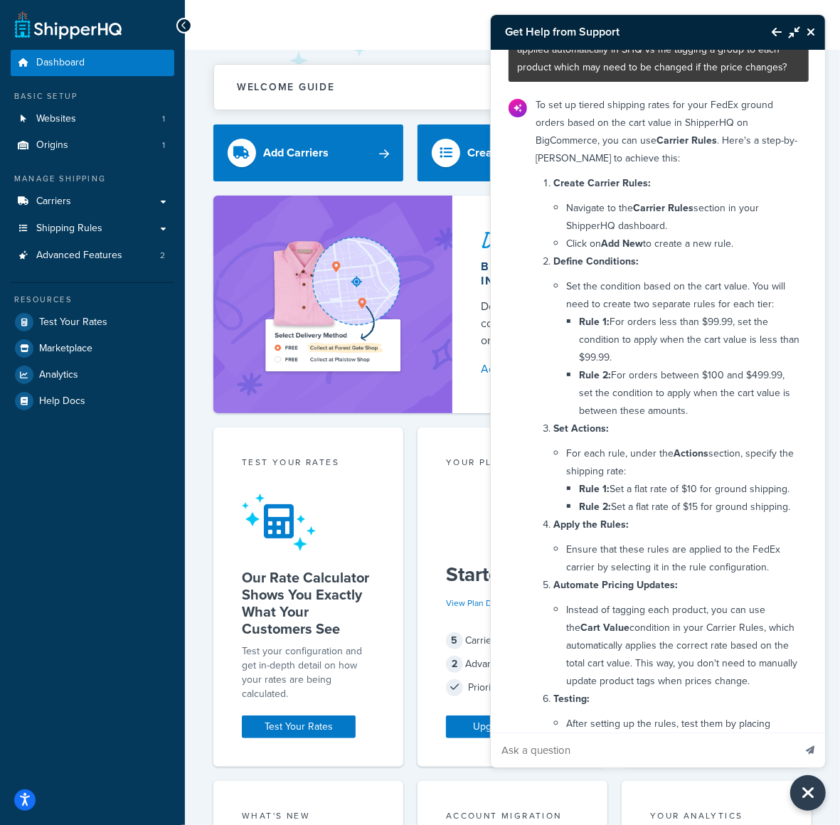
click at [810, 30] on icon "Close Resource Center" at bounding box center [810, 31] width 9 height 11
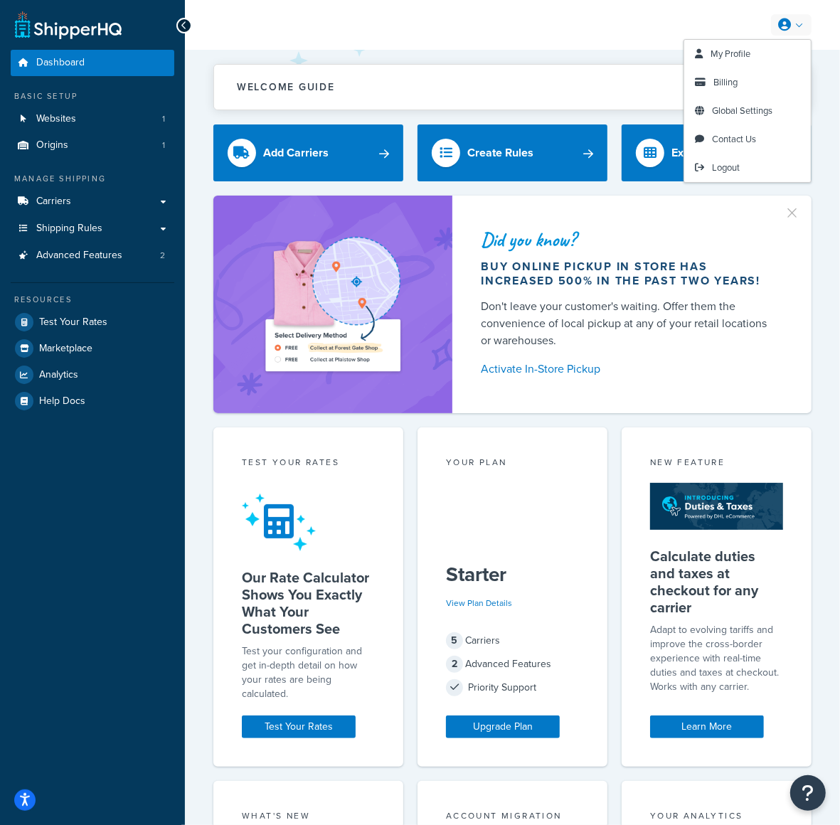
click at [801, 23] on link at bounding box center [791, 24] width 41 height 21
click at [749, 173] on link "Logout" at bounding box center [747, 168] width 127 height 28
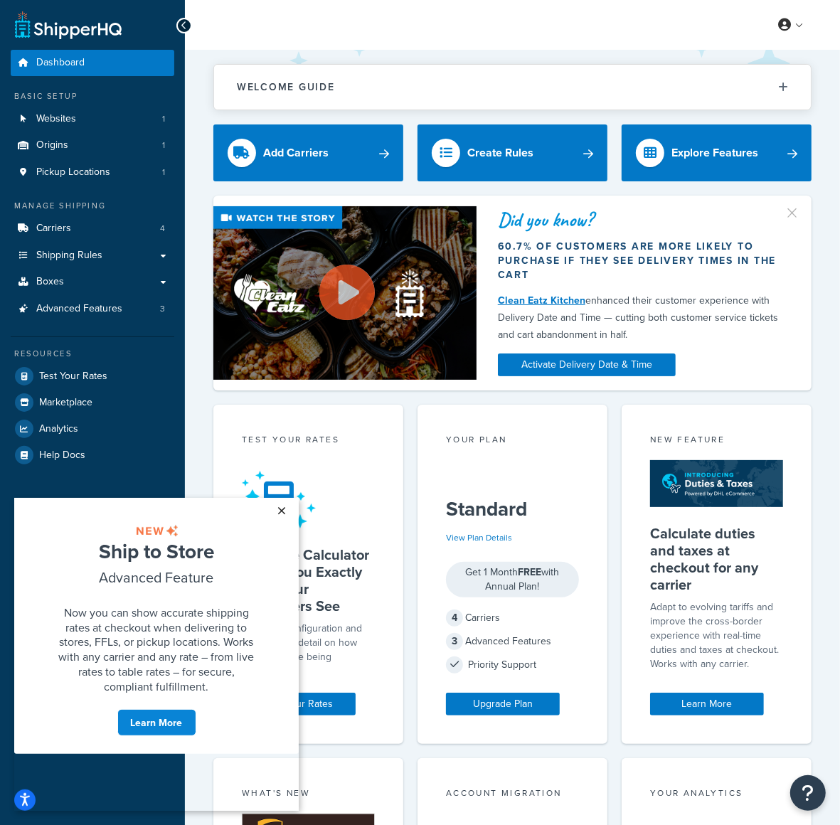
click at [281, 512] on link "×" at bounding box center [281, 510] width 25 height 26
click at [282, 512] on link "×" at bounding box center [281, 510] width 25 height 26
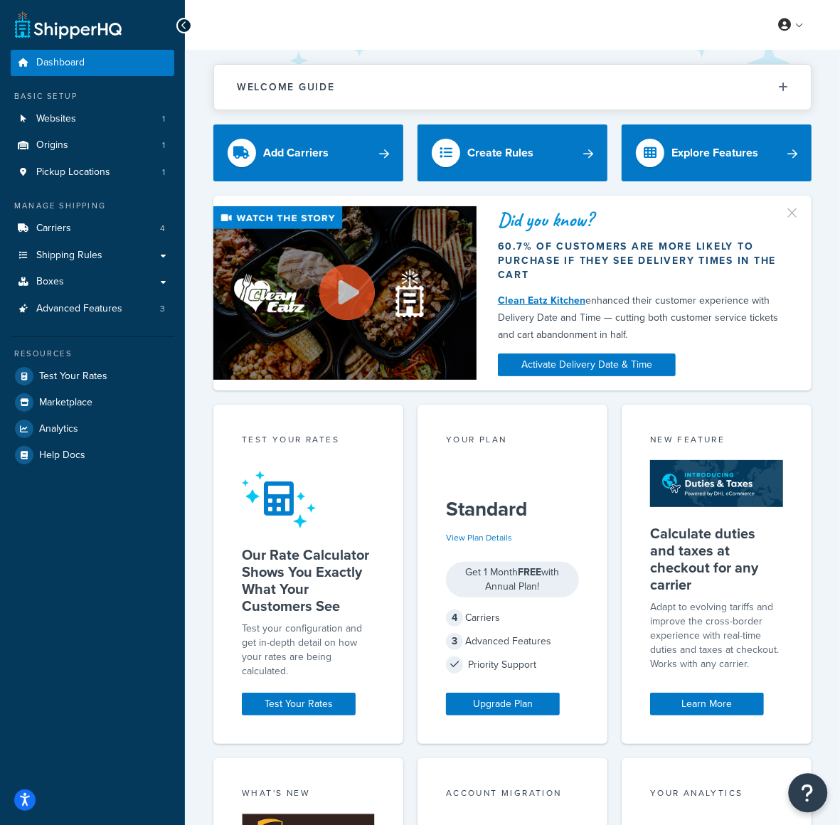
click at [808, 796] on icon "Open Resource Center" at bounding box center [808, 793] width 14 height 20
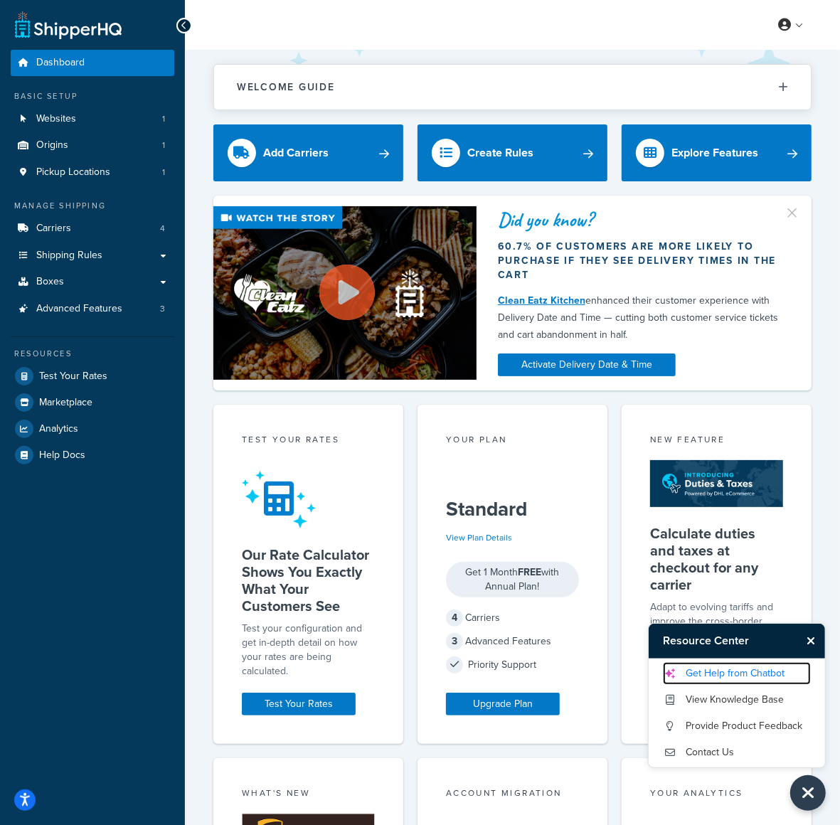
click at [770, 677] on link "Get Help from Chatbot" at bounding box center [737, 673] width 148 height 23
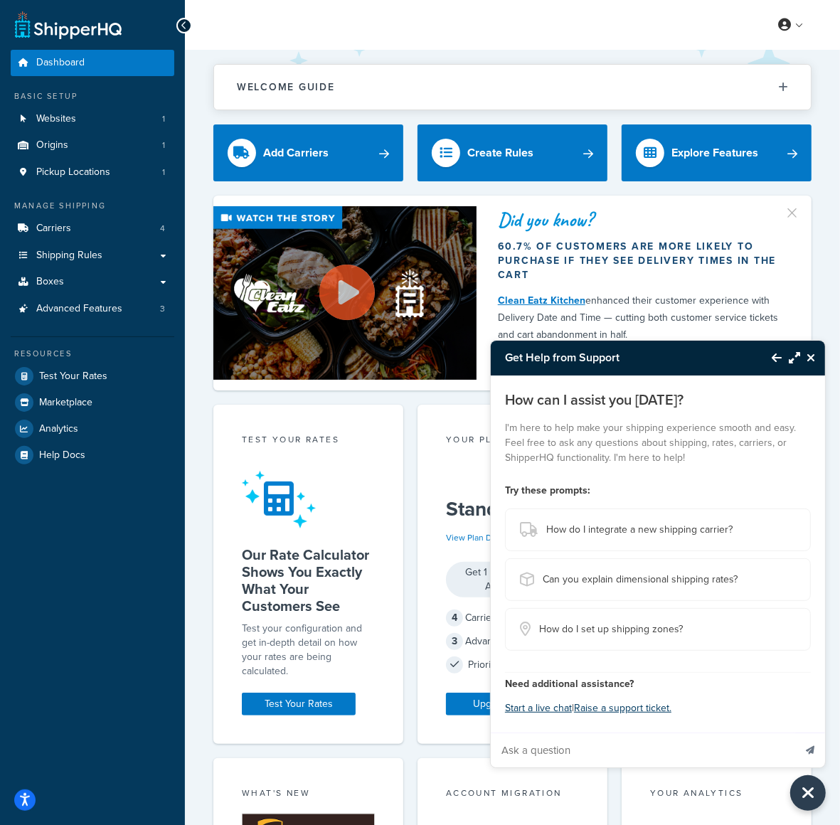
click at [638, 739] on input "Ask a question" at bounding box center [642, 750] width 303 height 34
paste input "I have tried to add in-store pick up & Free local delivery to show on our check…"
type input "I have tried to add in-store pick up & Free local delivery to show on our check…"
click at [816, 752] on button "Send message" at bounding box center [810, 749] width 30 height 35
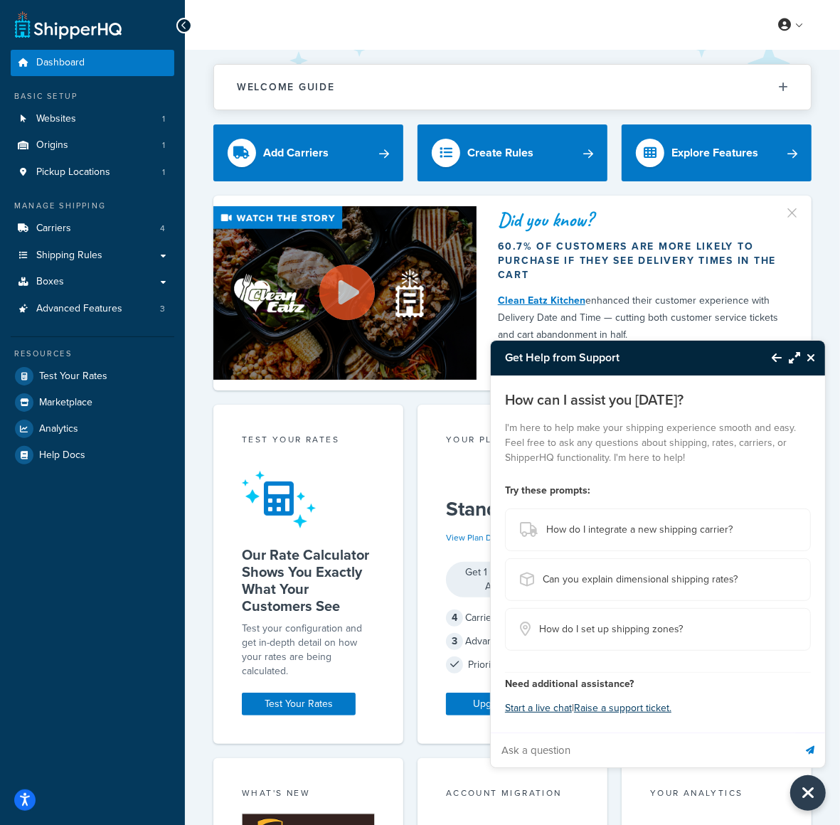
scroll to position [0, 0]
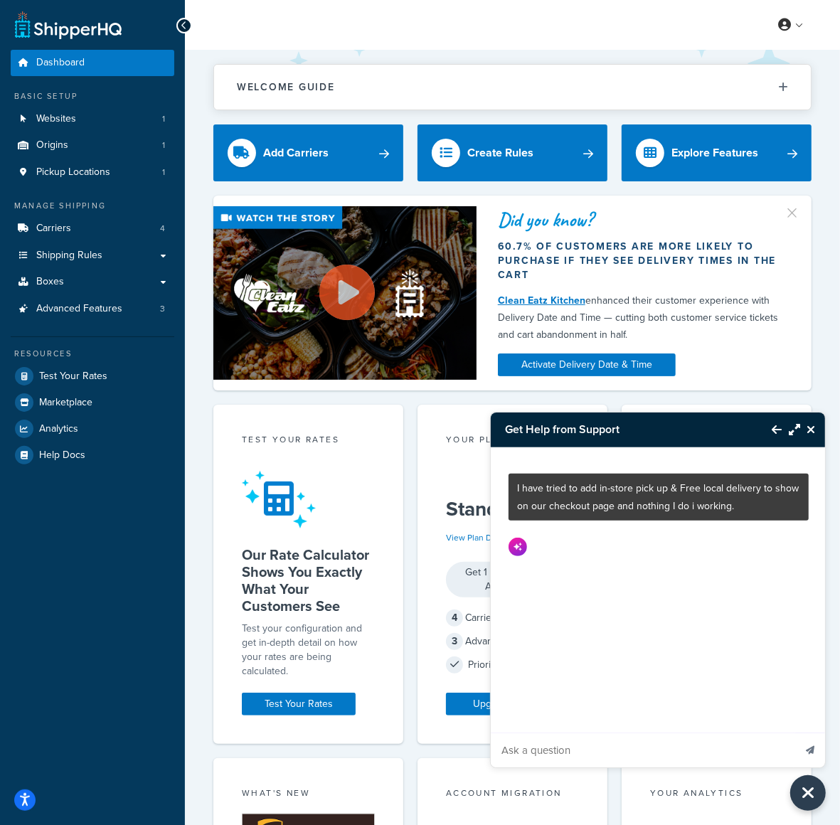
click at [793, 428] on icon "Maximize Resource Center" at bounding box center [794, 429] width 11 height 11
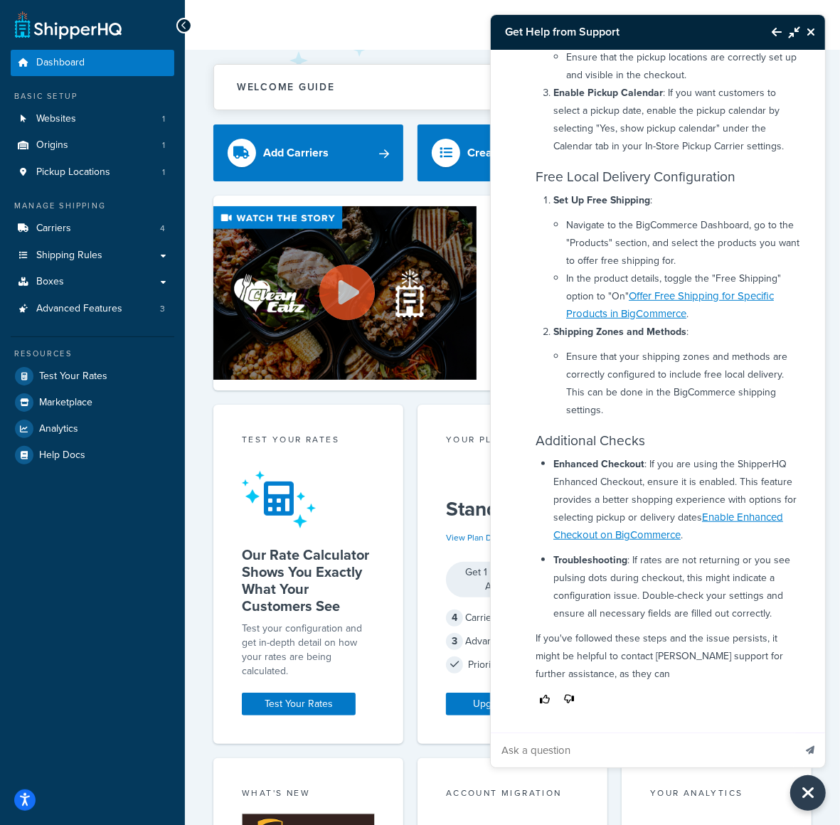
scroll to position [477, 0]
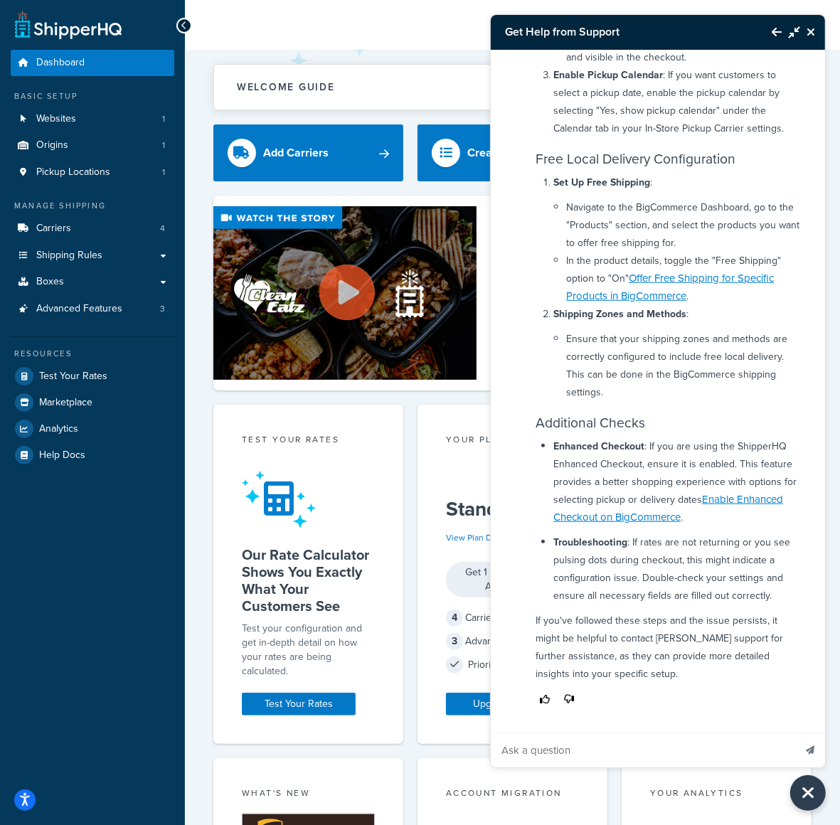
click at [813, 32] on icon "Close Resource Center" at bounding box center [810, 31] width 9 height 11
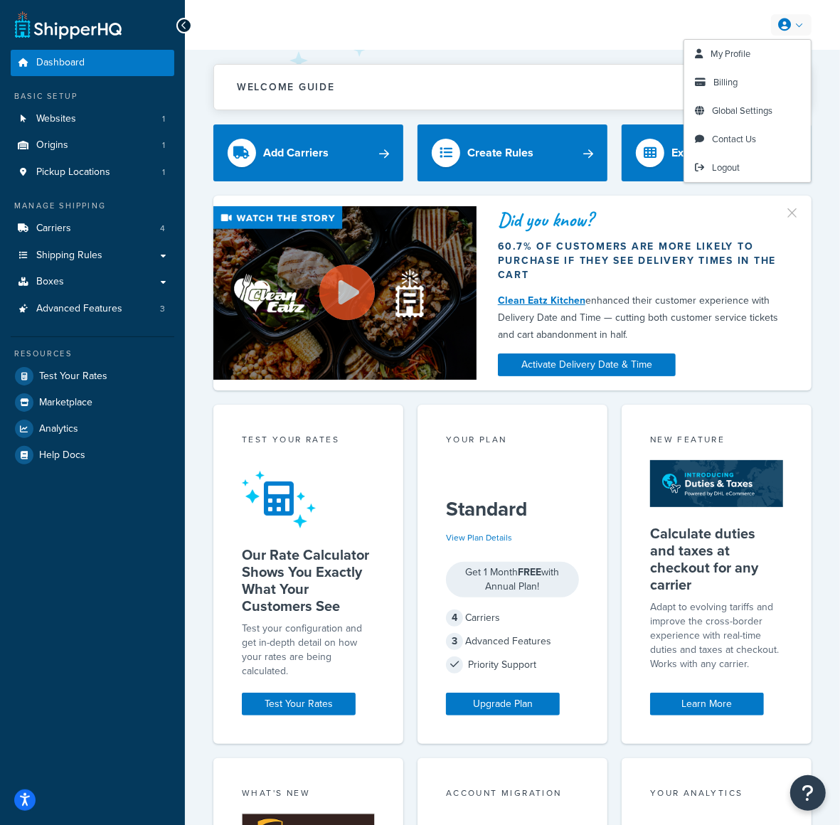
click at [789, 23] on icon at bounding box center [784, 24] width 13 height 13
click at [771, 164] on link "Logout" at bounding box center [747, 168] width 127 height 28
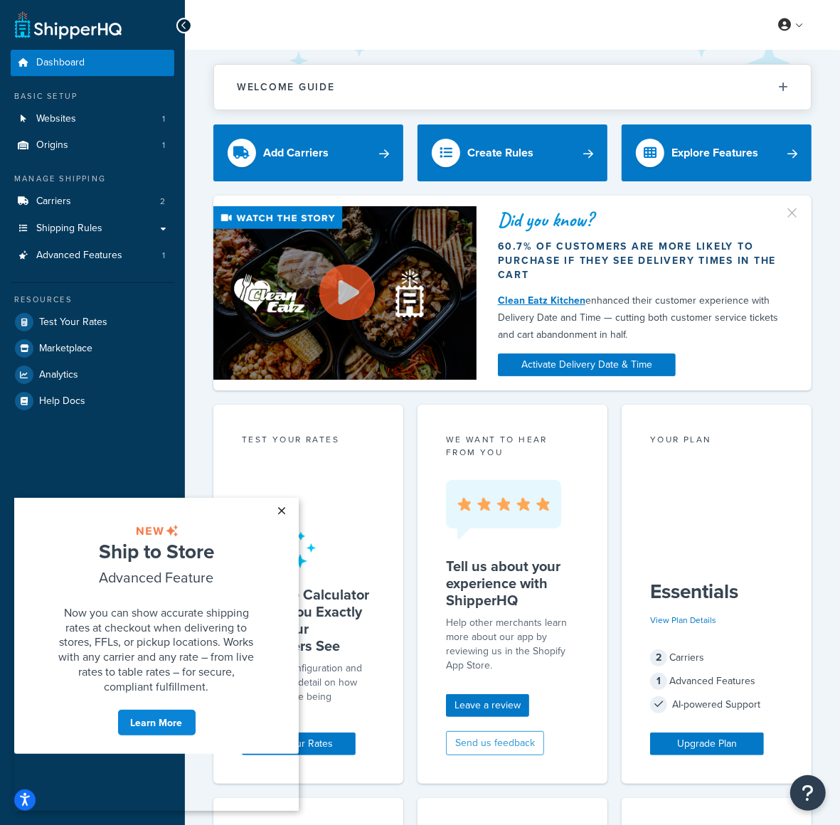
click at [282, 510] on link "×" at bounding box center [281, 510] width 25 height 26
click at [283, 510] on link "×" at bounding box center [281, 510] width 25 height 26
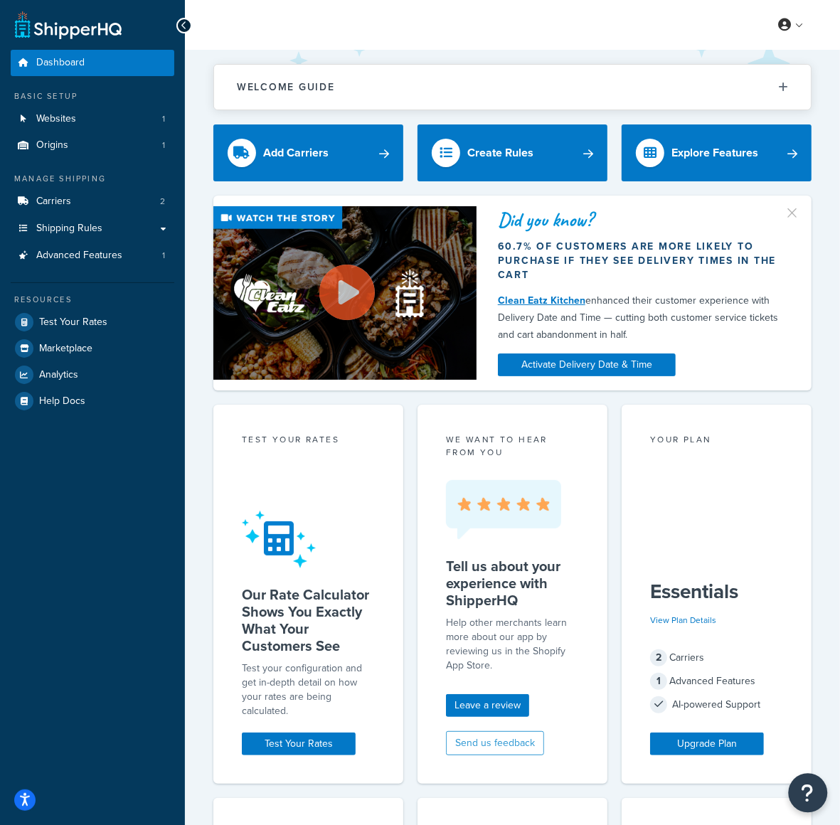
click at [796, 784] on button "Open Resource Center" at bounding box center [808, 793] width 39 height 39
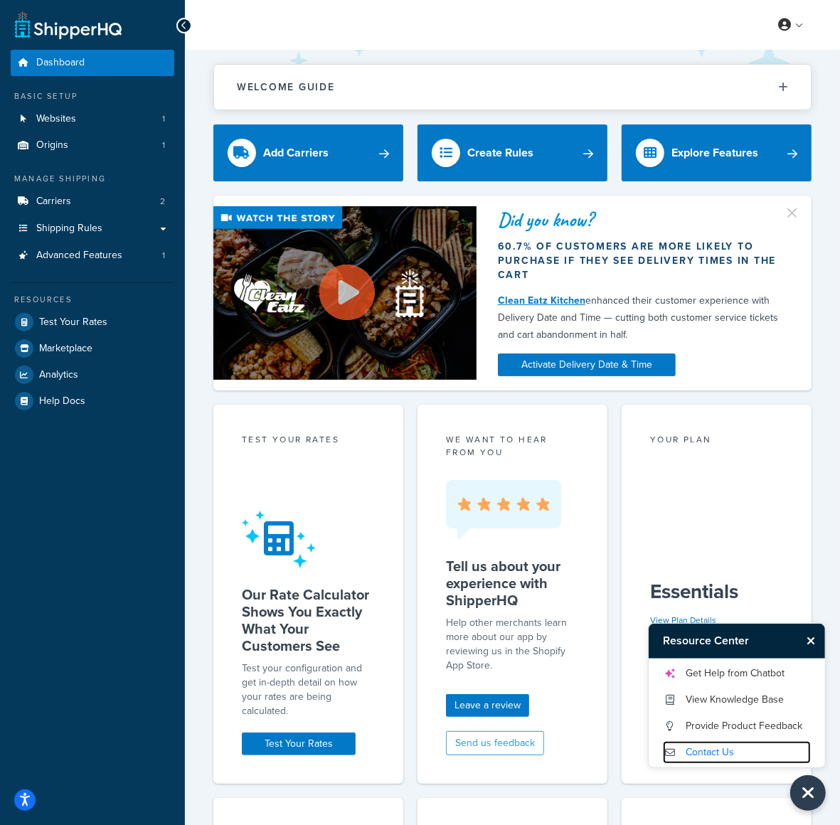
click at [763, 754] on link "Contact Us" at bounding box center [737, 752] width 148 height 23
click at [797, 675] on link "Get Help from Chatbot" at bounding box center [737, 673] width 148 height 23
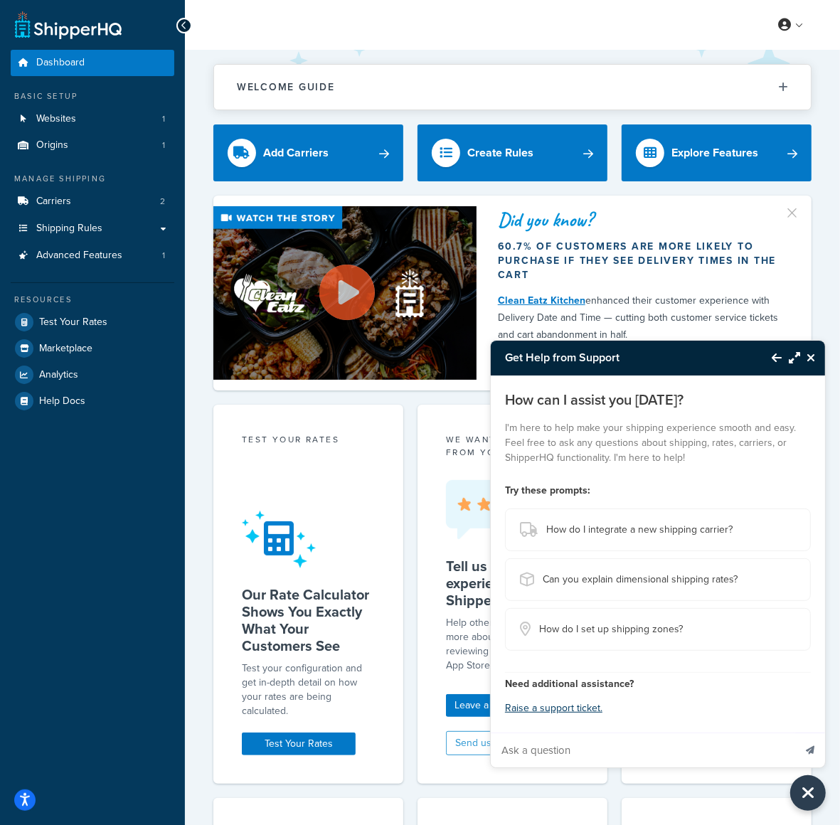
click at [590, 742] on input "Ask a question" at bounding box center [642, 750] width 303 height 34
paste input "I am having issues getting Fedex Freight to show options in Shopify. I was able…"
type input "I am having issues getting Fedex Freight to show options in Shopify. I was able…"
click at [803, 746] on button "Send message" at bounding box center [810, 749] width 30 height 35
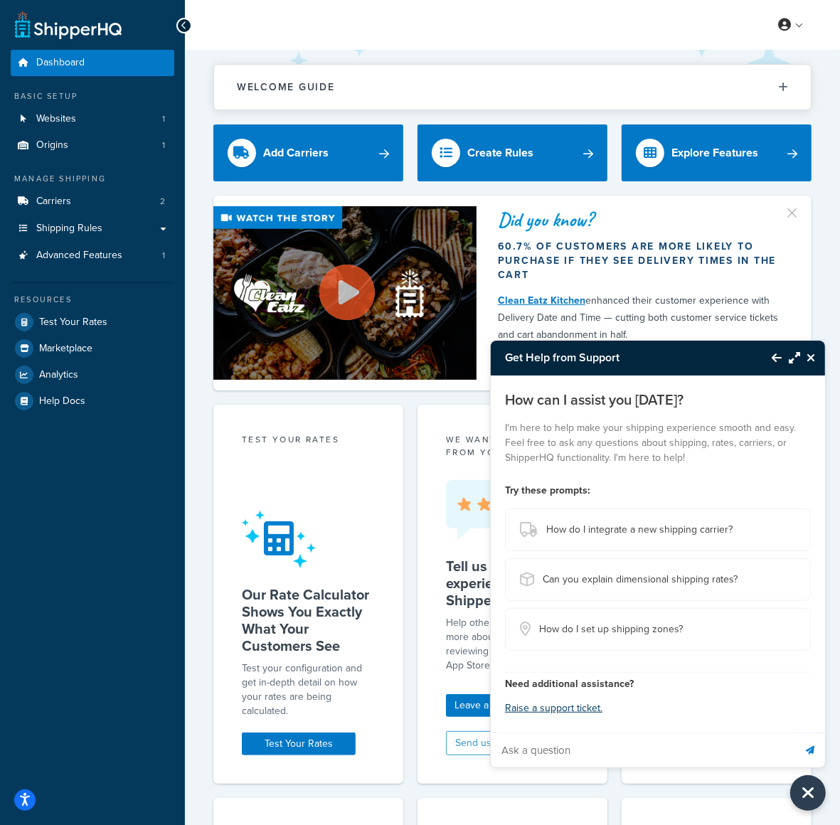
scroll to position [0, 0]
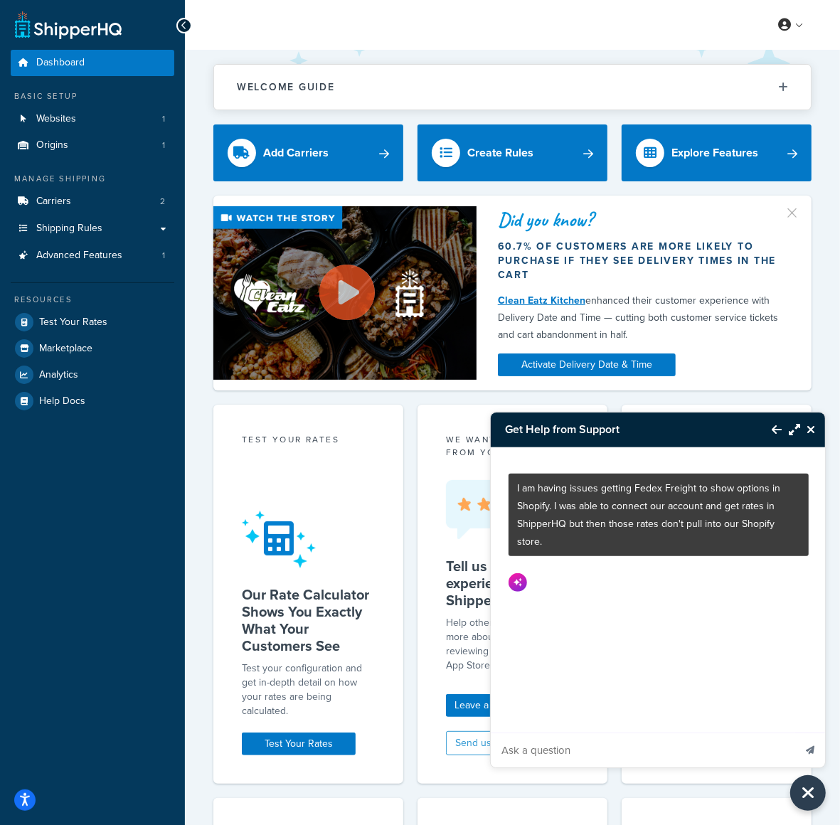
click at [793, 428] on icon "Maximize Resource Center" at bounding box center [794, 429] width 11 height 11
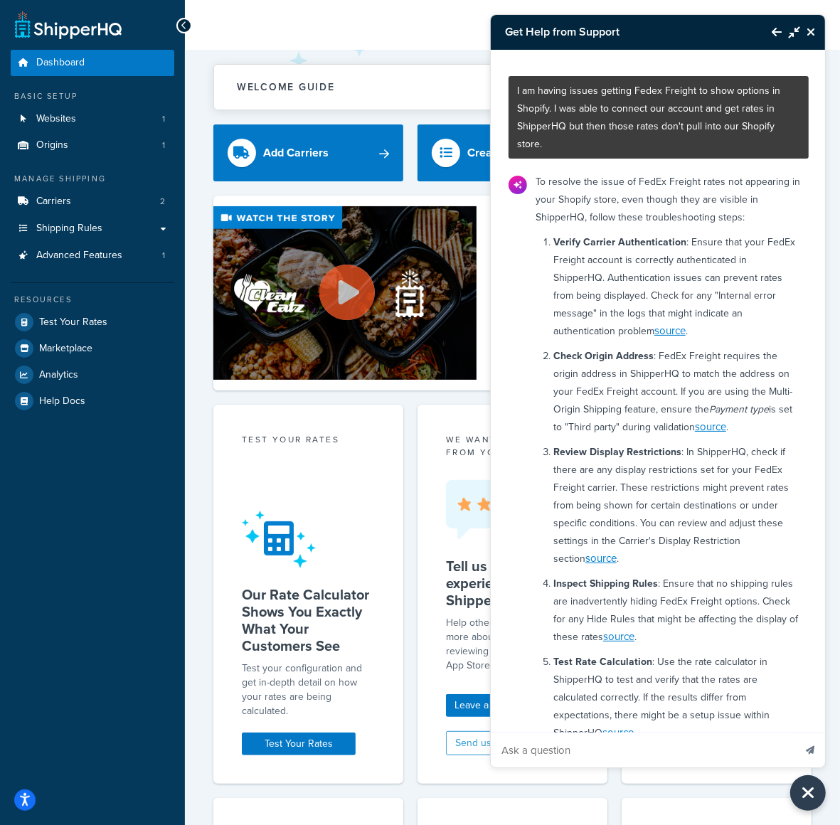
click at [656, 488] on p "Review Display Restrictions : In ShipperHQ, check if there are any display rest…" at bounding box center [676, 505] width 247 height 124
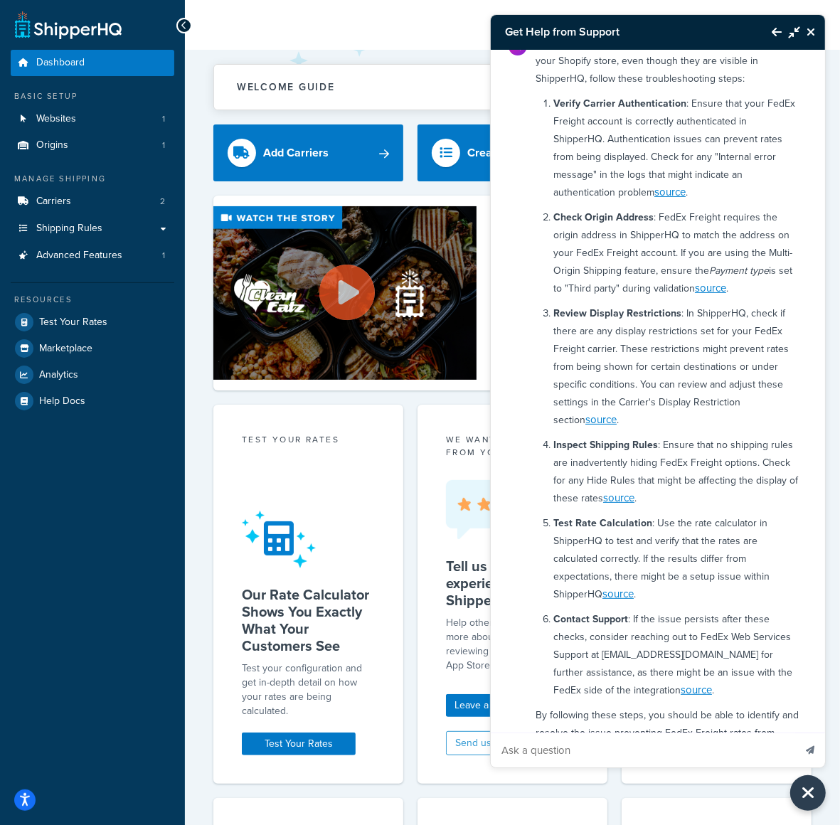
scroll to position [136, 0]
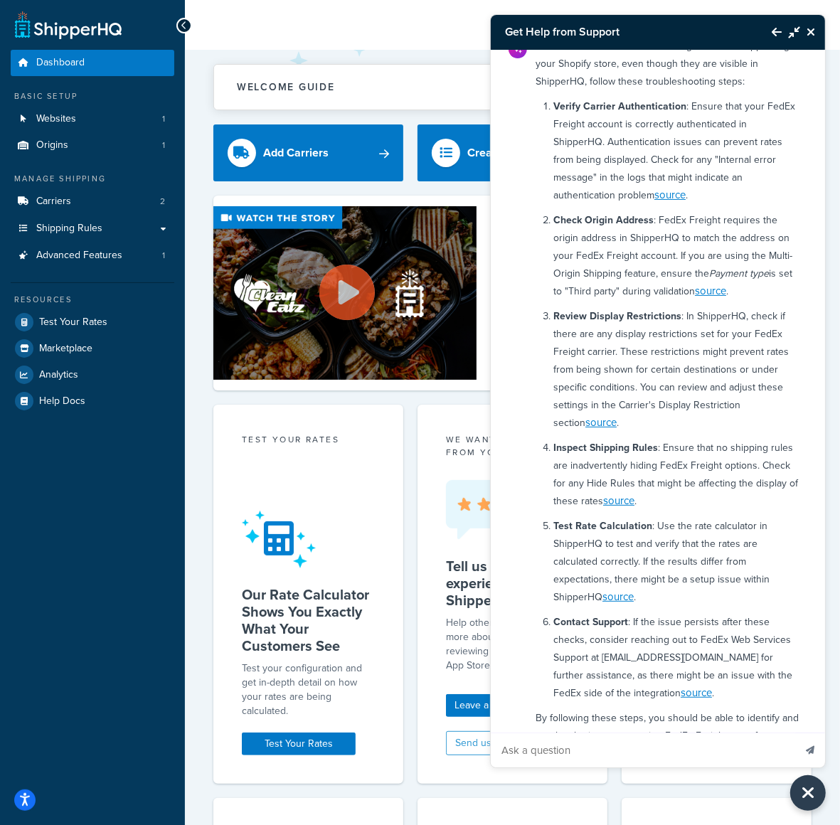
click at [727, 552] on p "Test Rate Calculation : Use the rate calculator in ShipperHQ to test and verify…" at bounding box center [676, 561] width 247 height 89
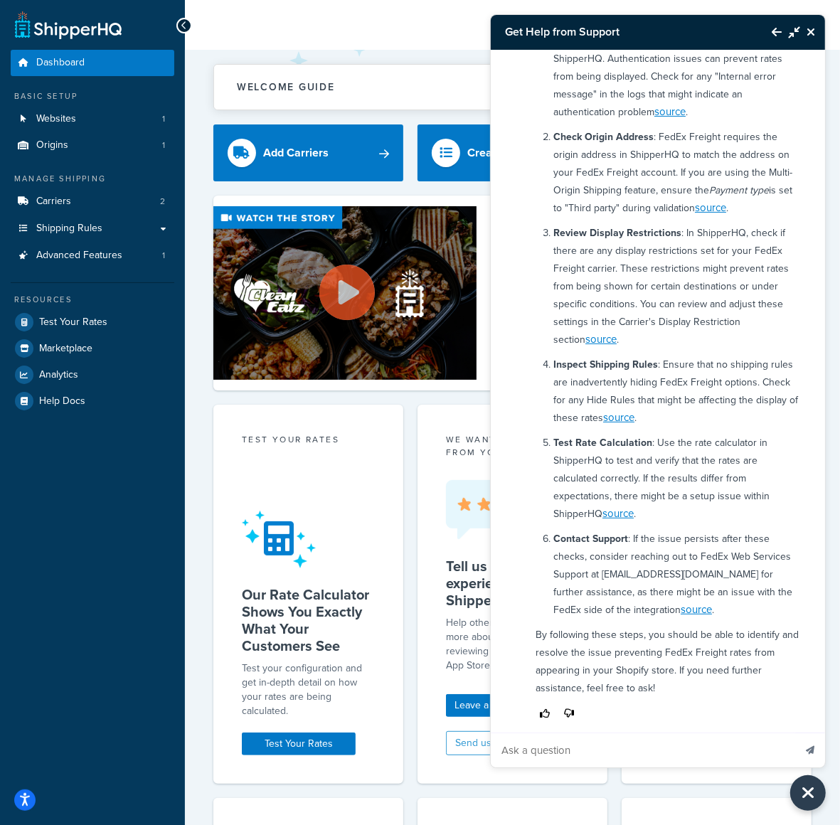
scroll to position [222, 0]
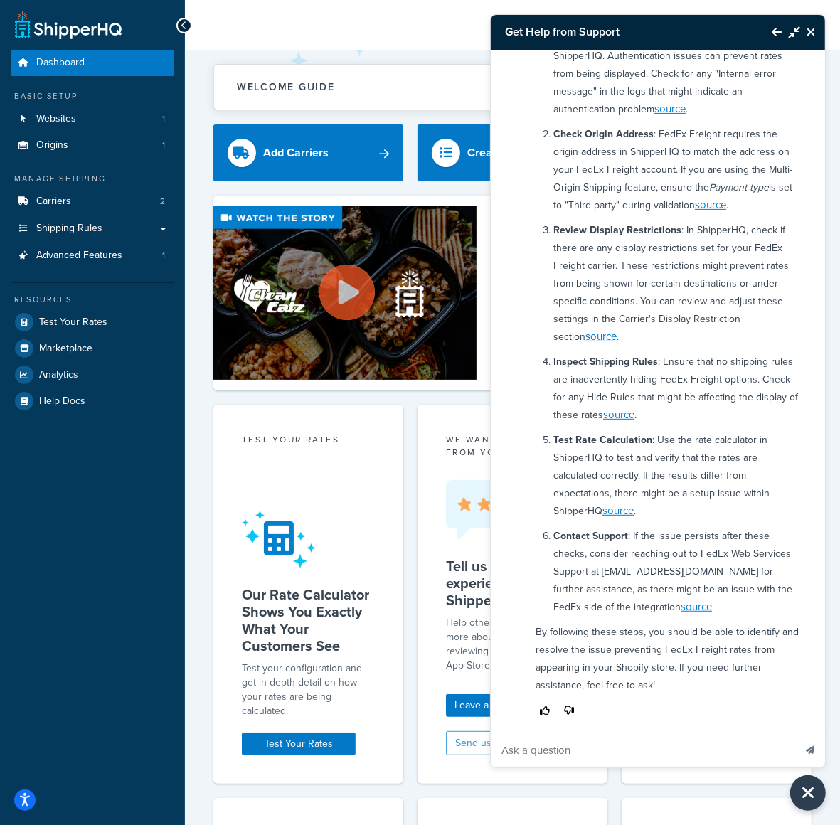
click at [779, 35] on icon "Back to Resource Center" at bounding box center [776, 31] width 10 height 11
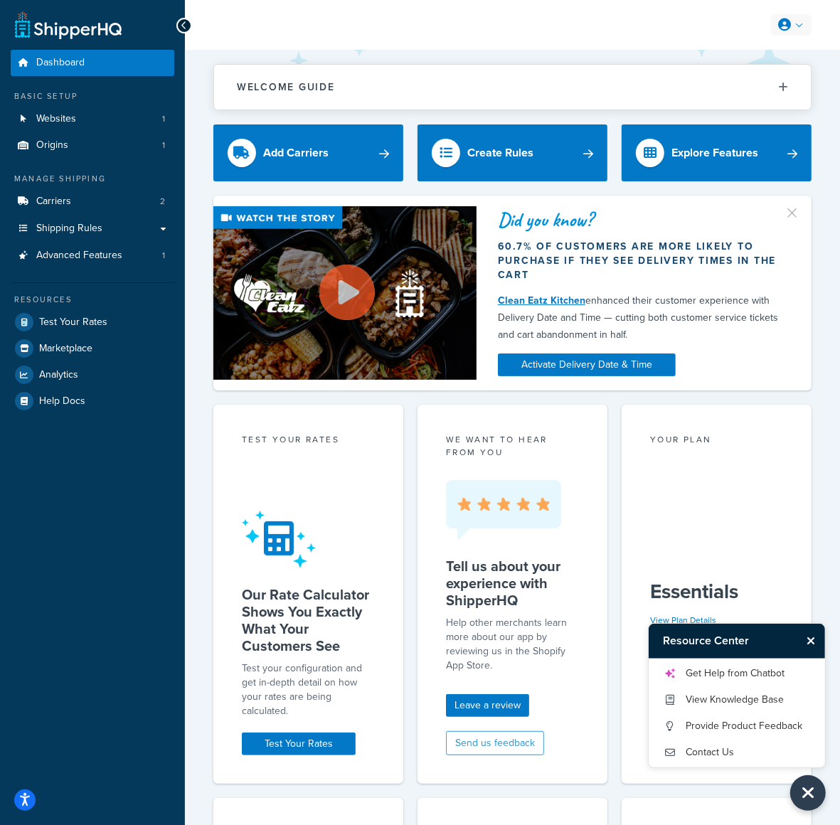
click at [803, 24] on link at bounding box center [791, 24] width 41 height 21
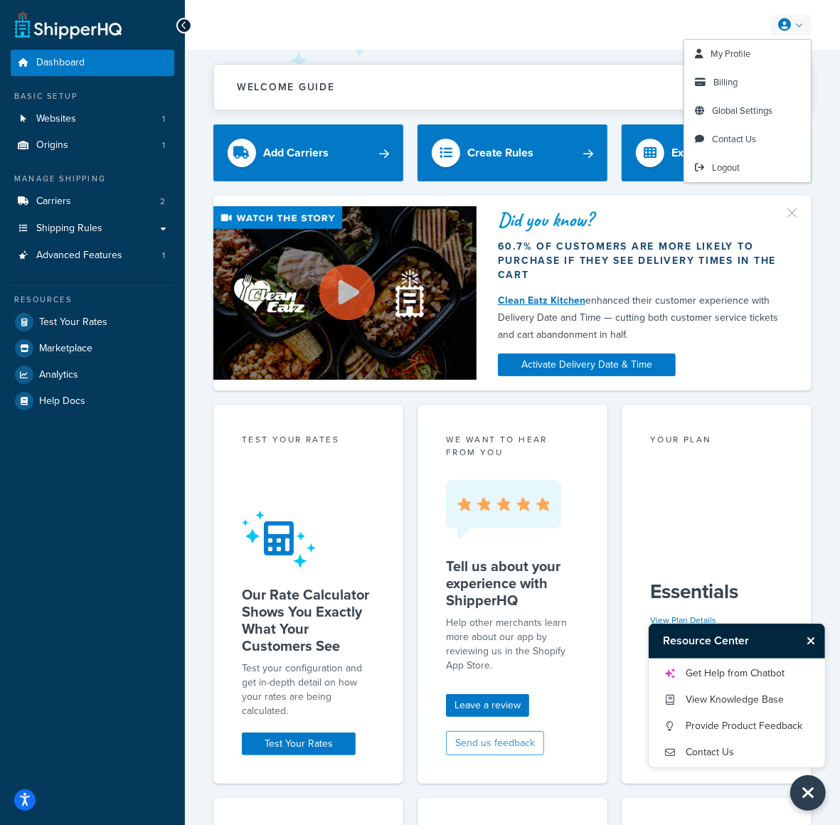
click at [797, 25] on link at bounding box center [791, 24] width 41 height 21
click at [749, 166] on link "Logout" at bounding box center [747, 168] width 127 height 28
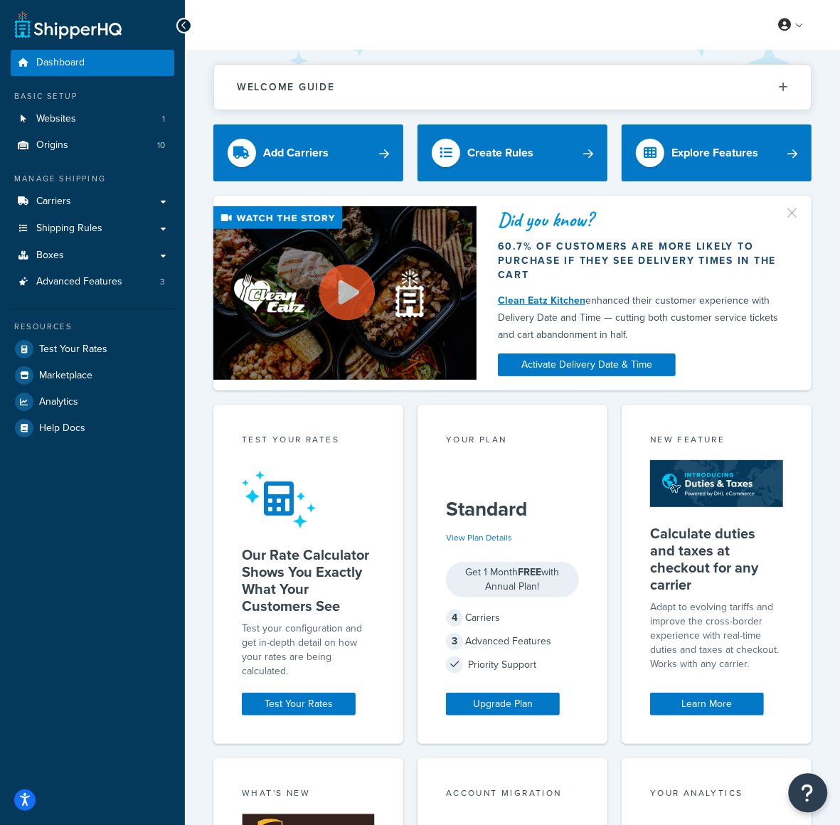
click at [807, 786] on icon "Open Resource Center" at bounding box center [808, 793] width 14 height 20
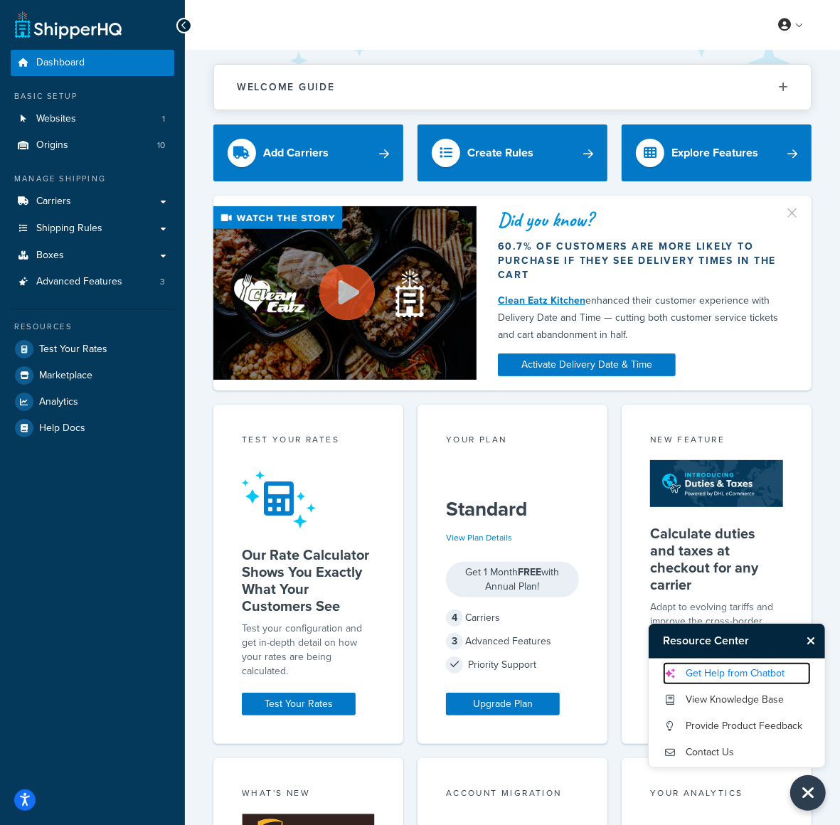
click at [777, 666] on link "Get Help from Chatbot" at bounding box center [737, 673] width 148 height 23
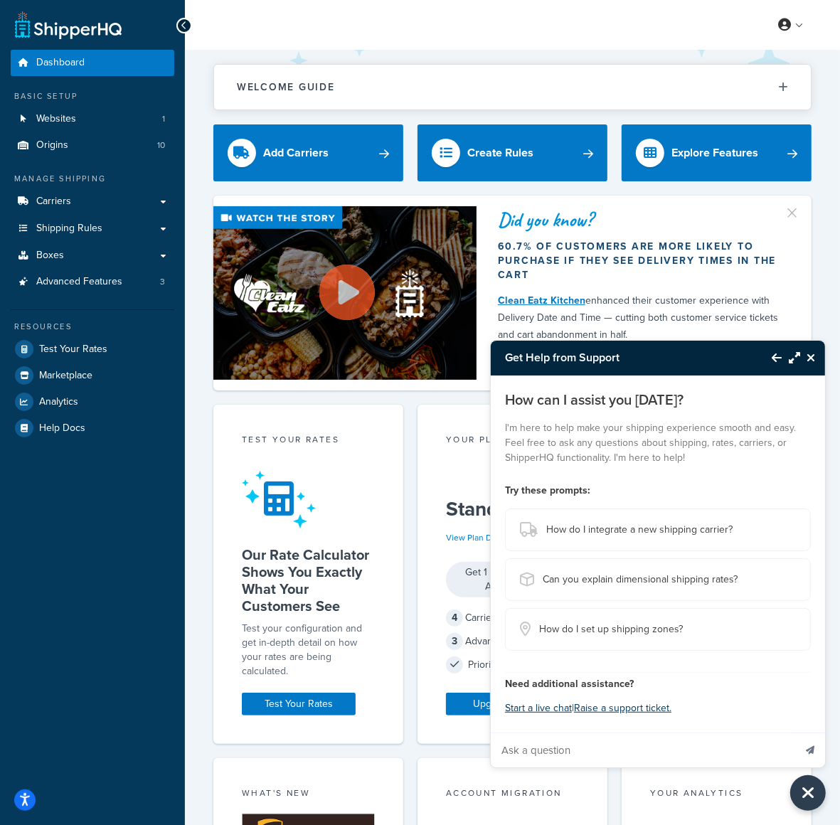
click at [638, 739] on input "Ask a question" at bounding box center [642, 750] width 303 height 34
paste input "We have an item, it's a single item with a drop down option of different sizes.…"
type input "We have an item, it's a single item with a drop down option of different sizes.…"
click at [810, 746] on icon "Send message" at bounding box center [810, 750] width 9 height 9
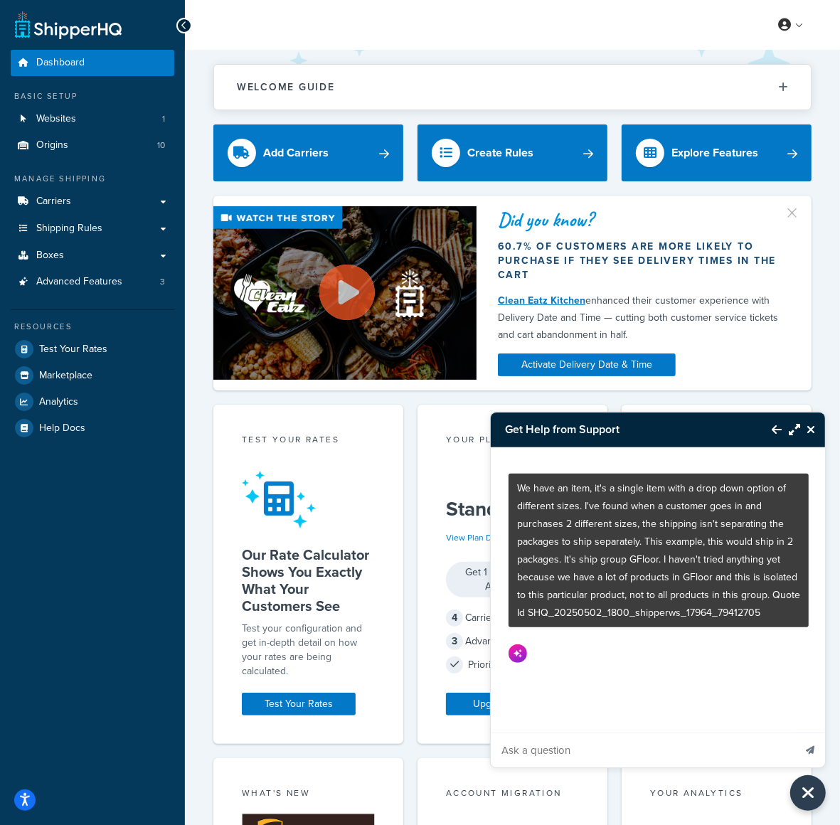
scroll to position [0, 0]
click at [793, 433] on icon "Maximize Resource Center" at bounding box center [794, 429] width 11 height 11
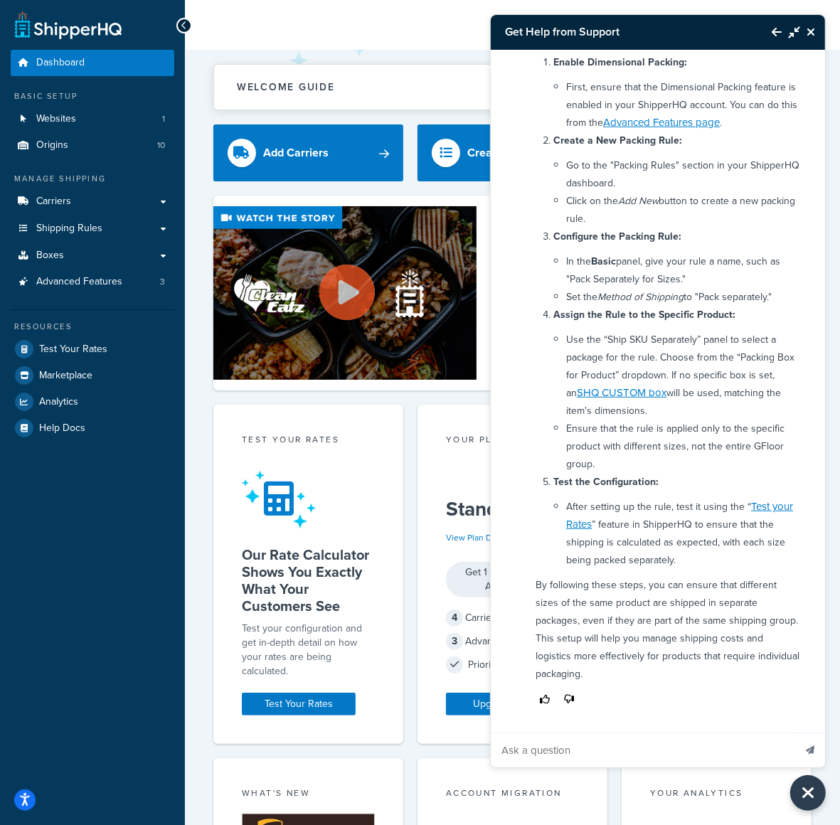
scroll to position [366, 0]
click at [808, 33] on icon "Close Resource Center" at bounding box center [810, 31] width 9 height 11
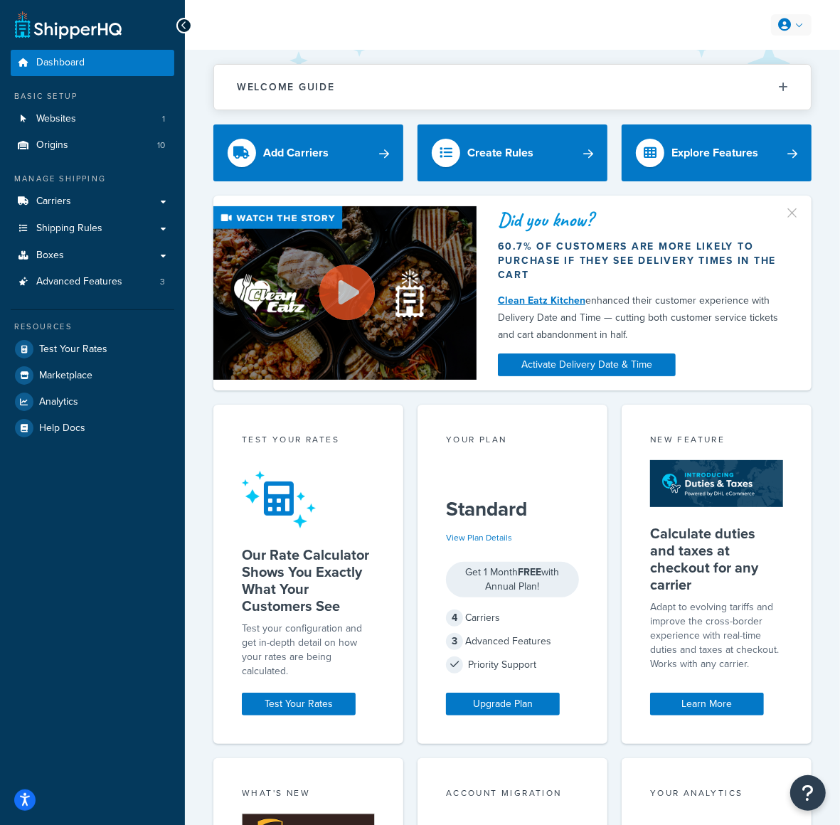
click at [798, 27] on link at bounding box center [791, 24] width 41 height 21
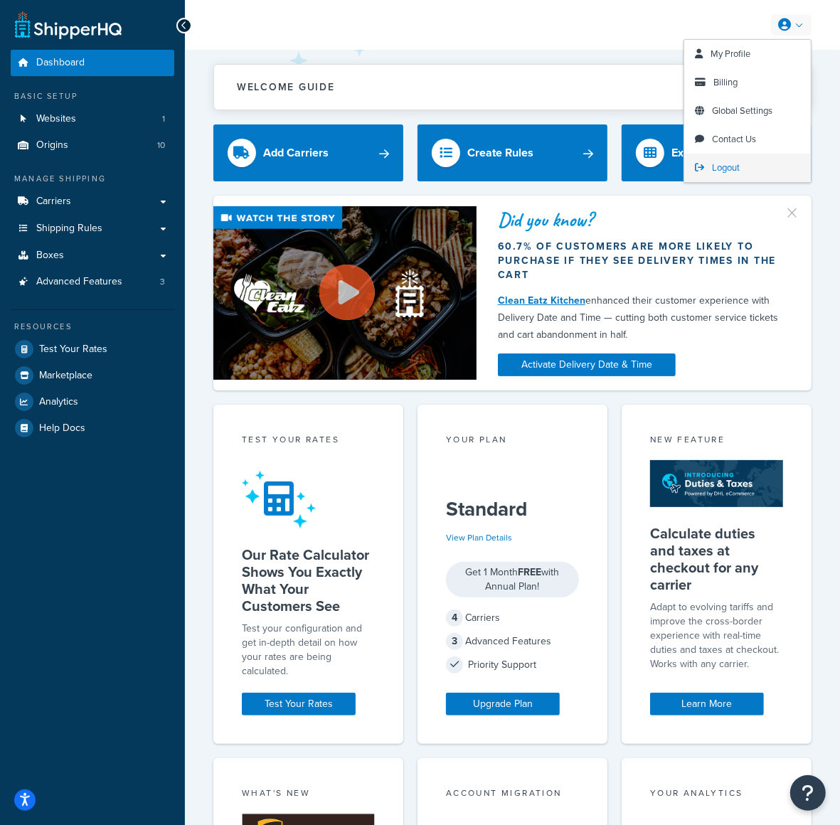
click at [771, 161] on link "Logout" at bounding box center [747, 168] width 127 height 28
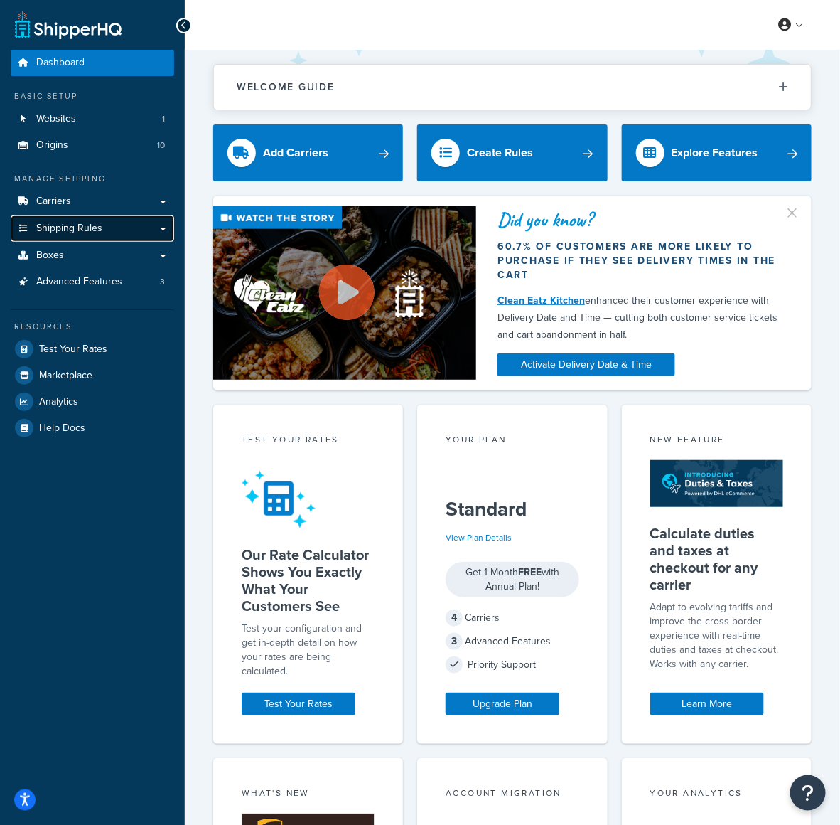
click at [80, 234] on span "Shipping Rules" at bounding box center [69, 229] width 66 height 12
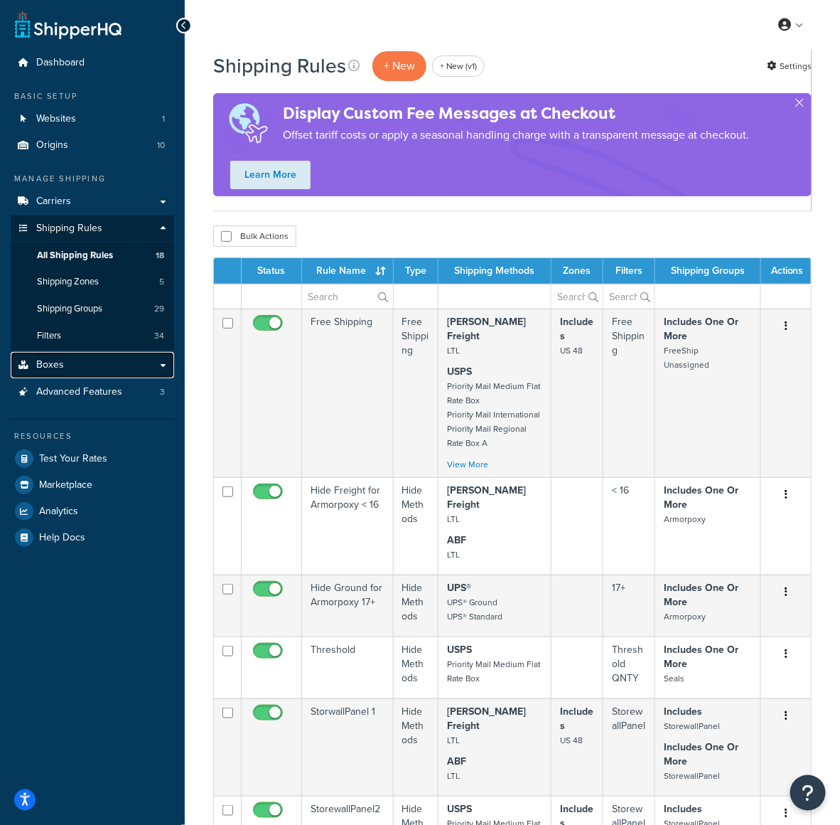
click at [79, 353] on link "Boxes" at bounding box center [93, 365] width 164 height 26
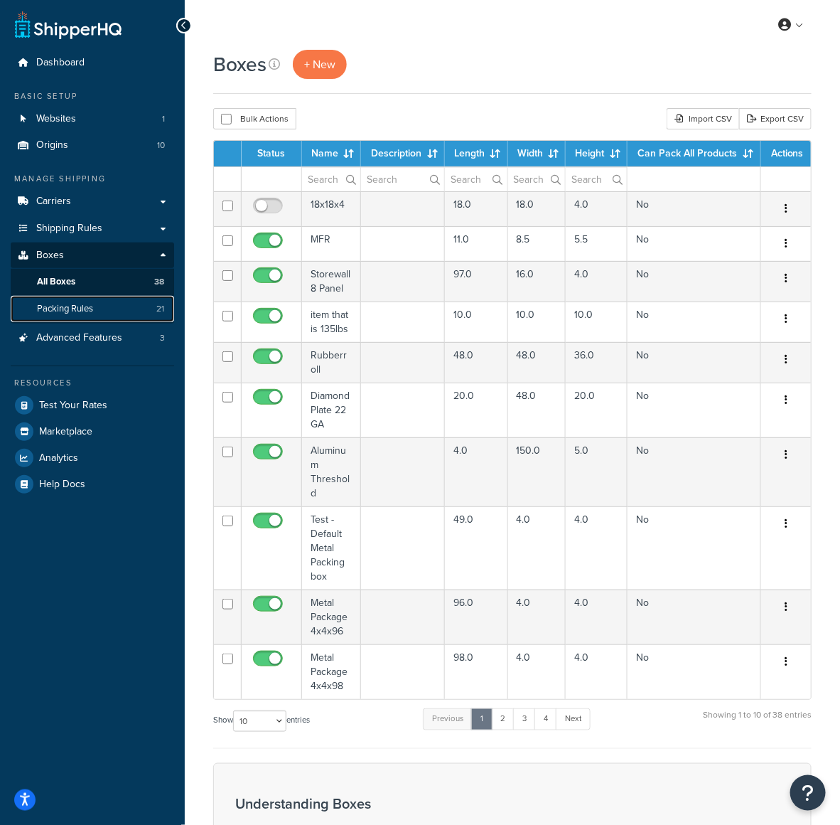
click at [88, 303] on span "Packing Rules" at bounding box center [65, 309] width 56 height 12
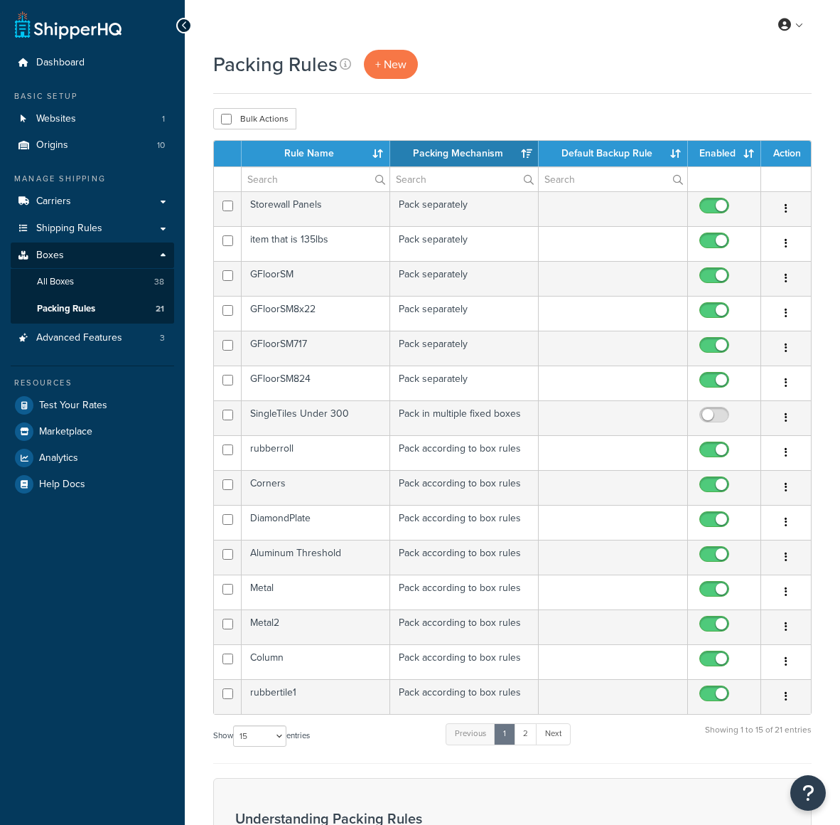
select select "15"
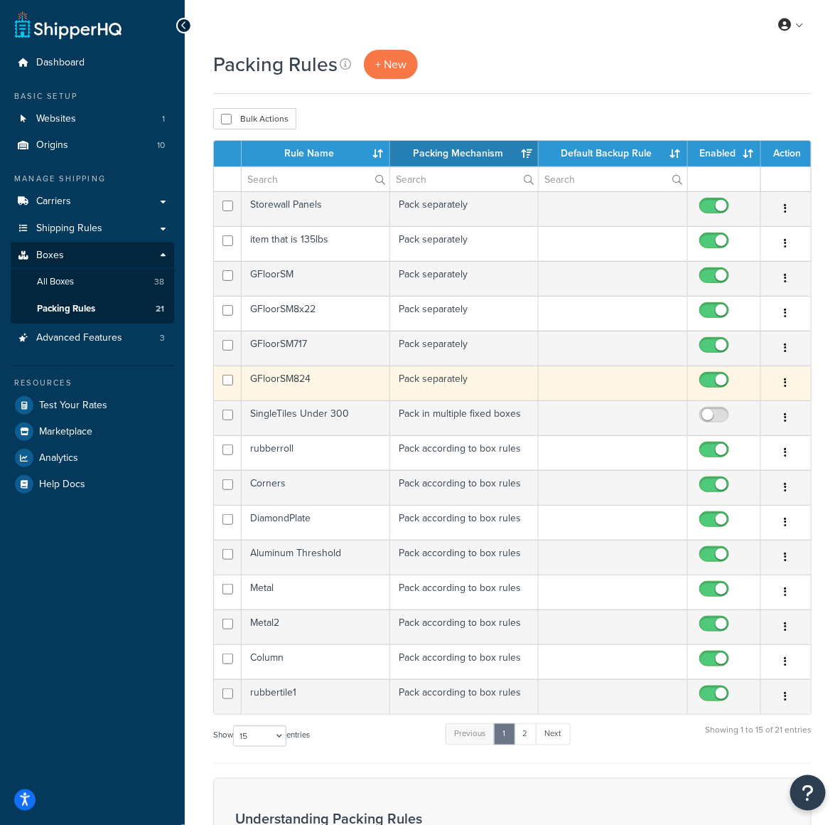
click at [279, 395] on td "GFloorSM824" at bounding box center [316, 382] width 149 height 35
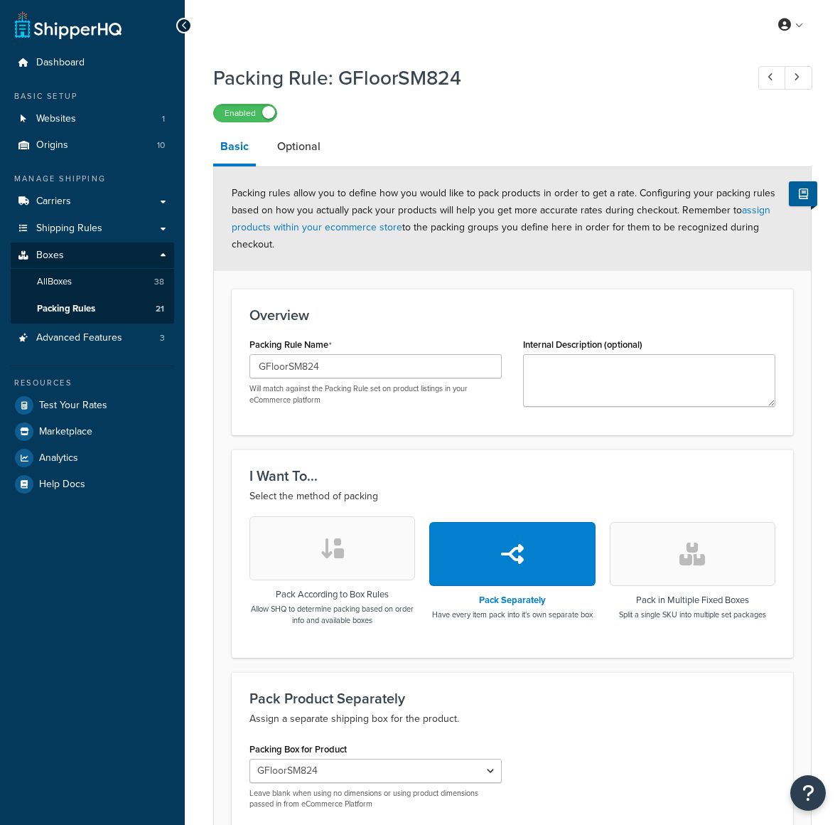
select select "730305"
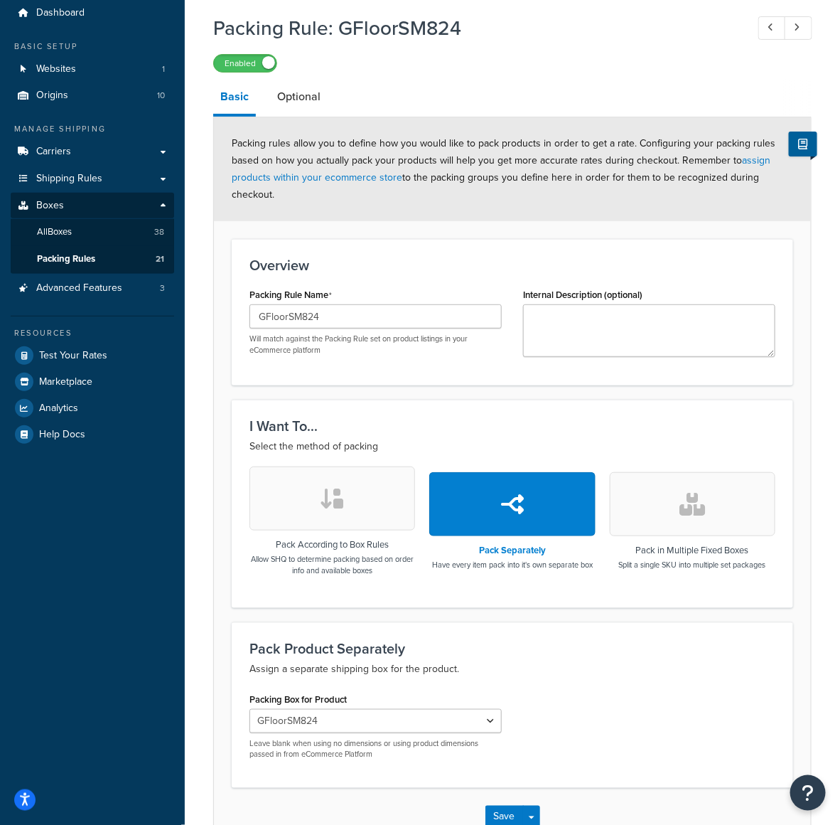
scroll to position [76, 0]
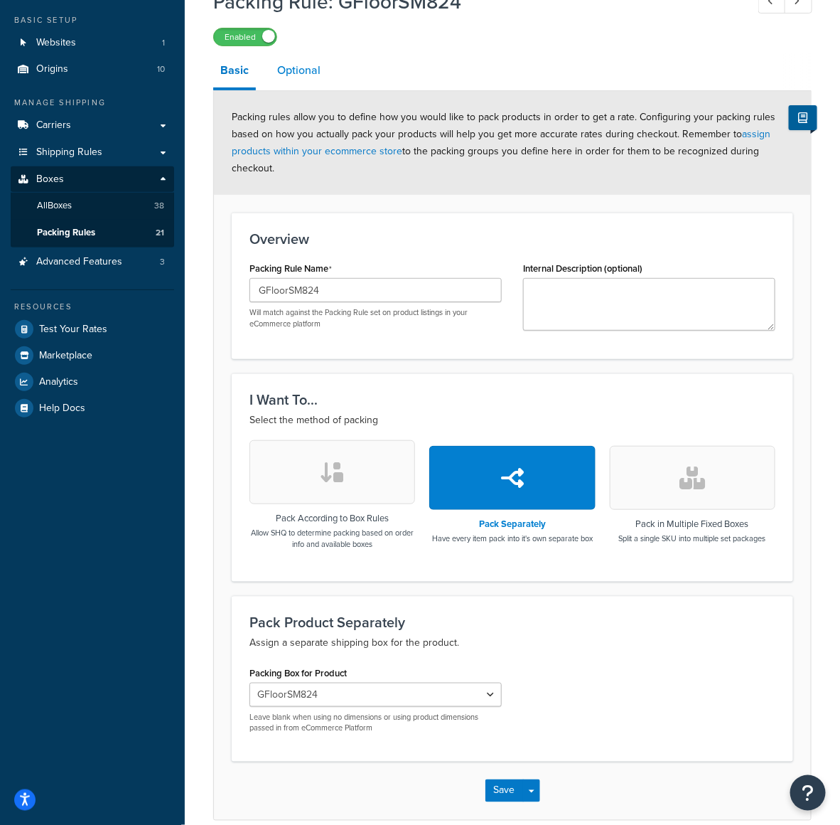
click at [290, 61] on link "Optional" at bounding box center [299, 70] width 58 height 34
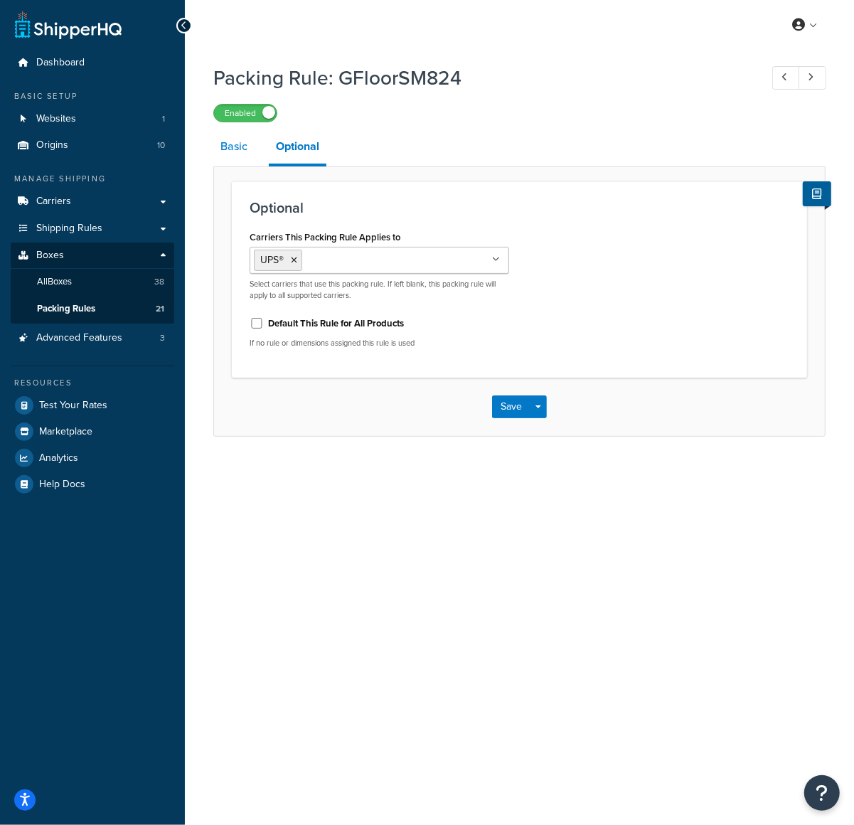
click at [234, 149] on link "Basic" at bounding box center [233, 146] width 41 height 34
select select "730305"
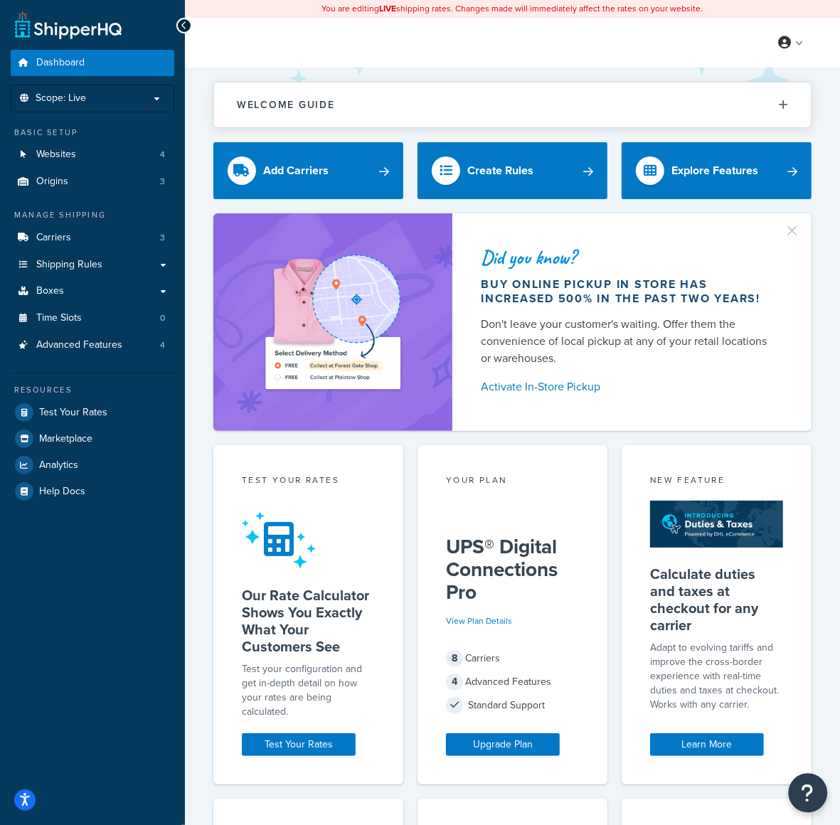
click at [808, 788] on icon "Open Resource Center" at bounding box center [808, 793] width 14 height 20
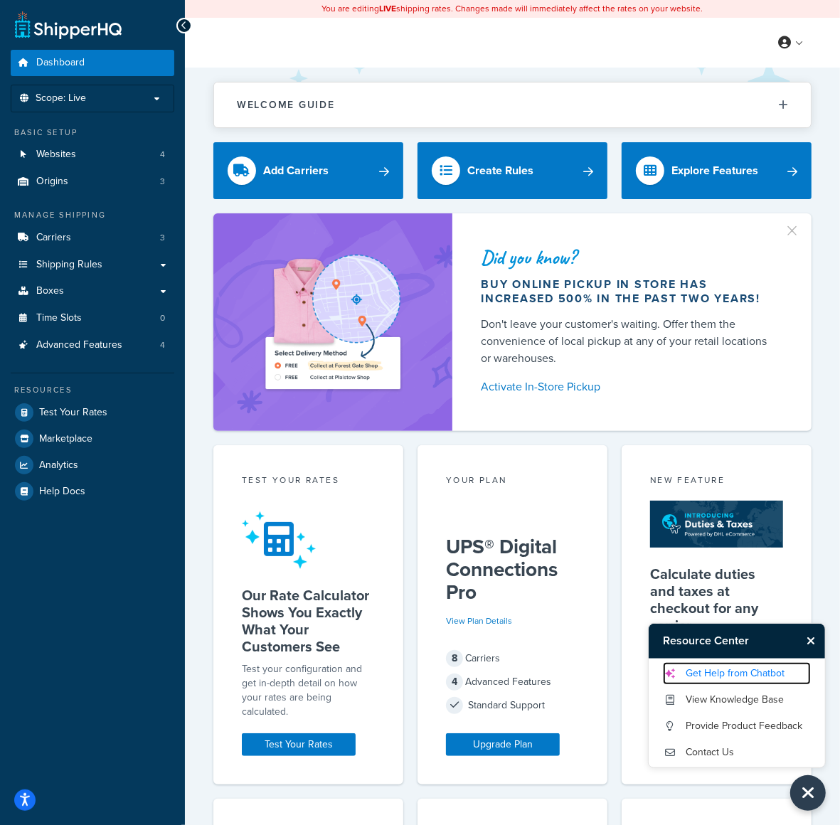
click at [786, 672] on link "Get Help from Chatbot" at bounding box center [737, 673] width 148 height 23
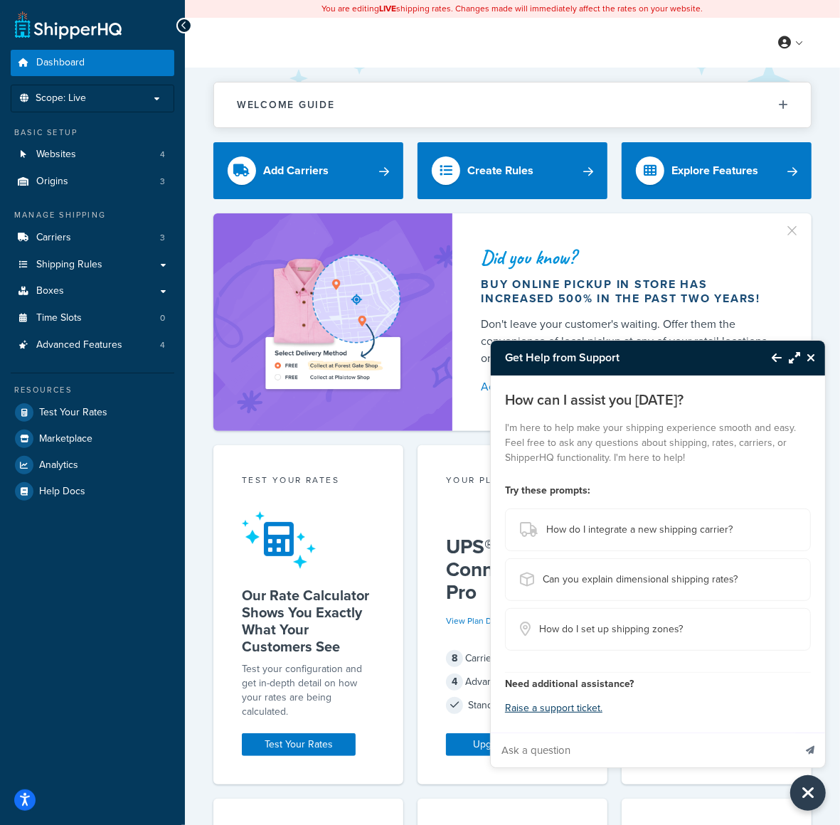
click at [675, 744] on input "Ask a question" at bounding box center [642, 750] width 303 height 34
paste input "We have the address validation as one of our advanced features, but customers s…"
type input "We have the address validation as one of our advanced features, but customers s…"
click at [808, 747] on icon "Send message" at bounding box center [810, 750] width 9 height 9
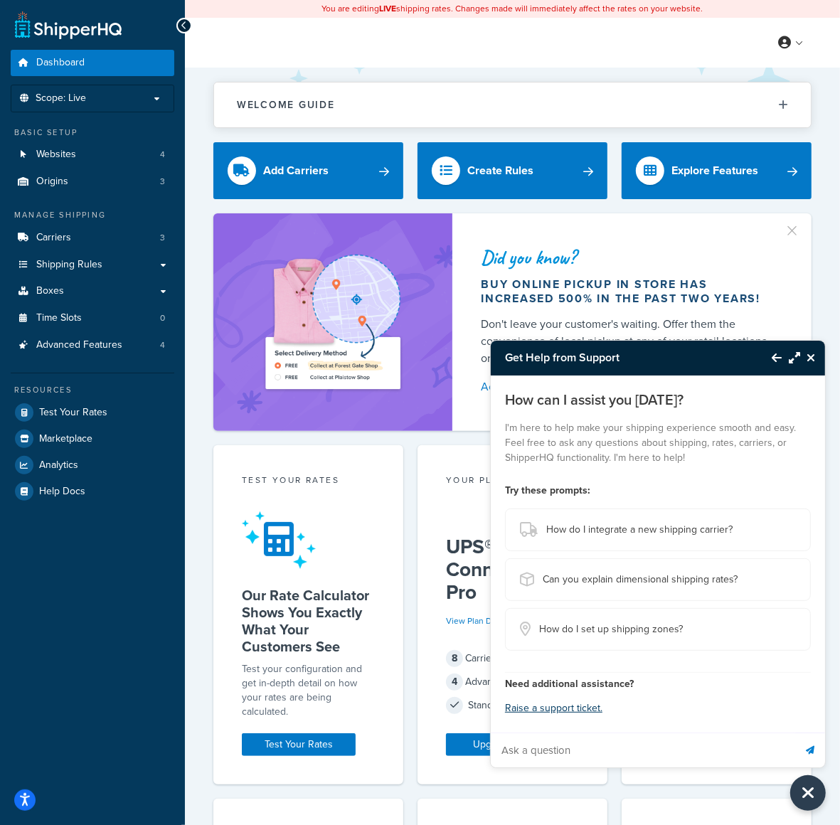
scroll to position [0, 0]
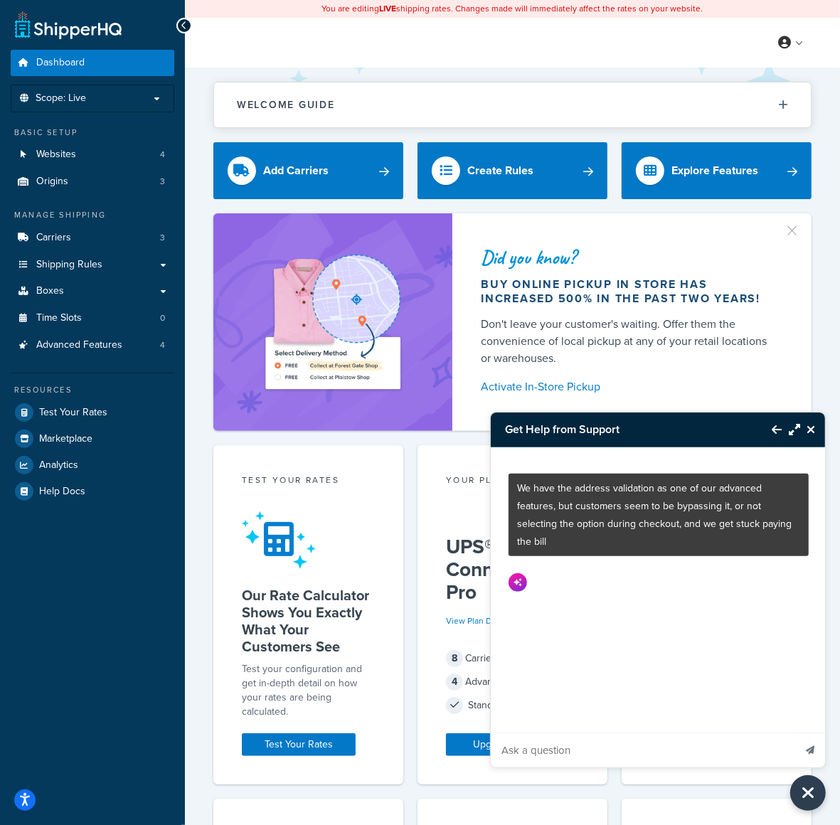
click at [787, 435] on button "Maximize Resource Center" at bounding box center [790, 429] width 18 height 33
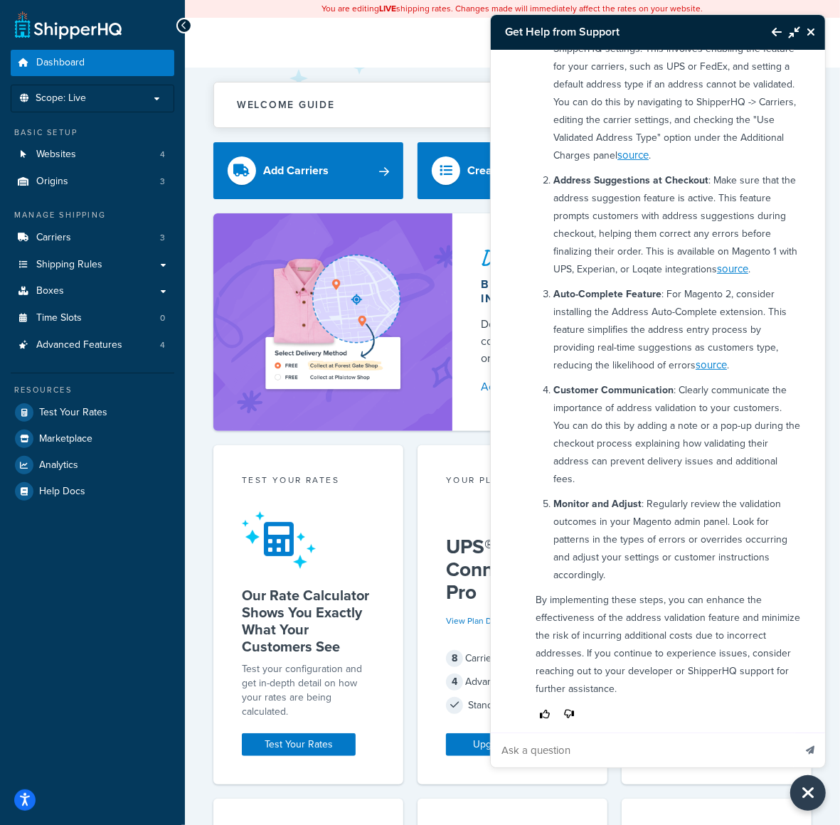
scroll to position [262, 0]
